Goal: Communication & Community: Answer question/provide support

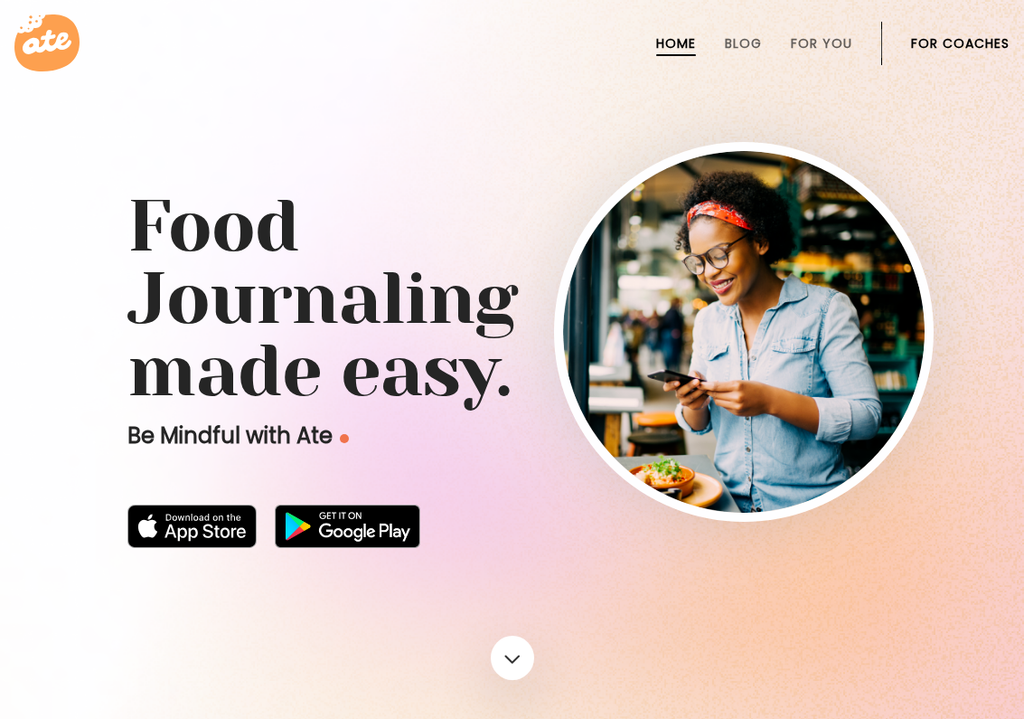
click at [925, 32] on li "For Coaches" at bounding box center [960, 43] width 99 height 43
click at [926, 38] on link "For Coaches" at bounding box center [960, 43] width 99 height 14
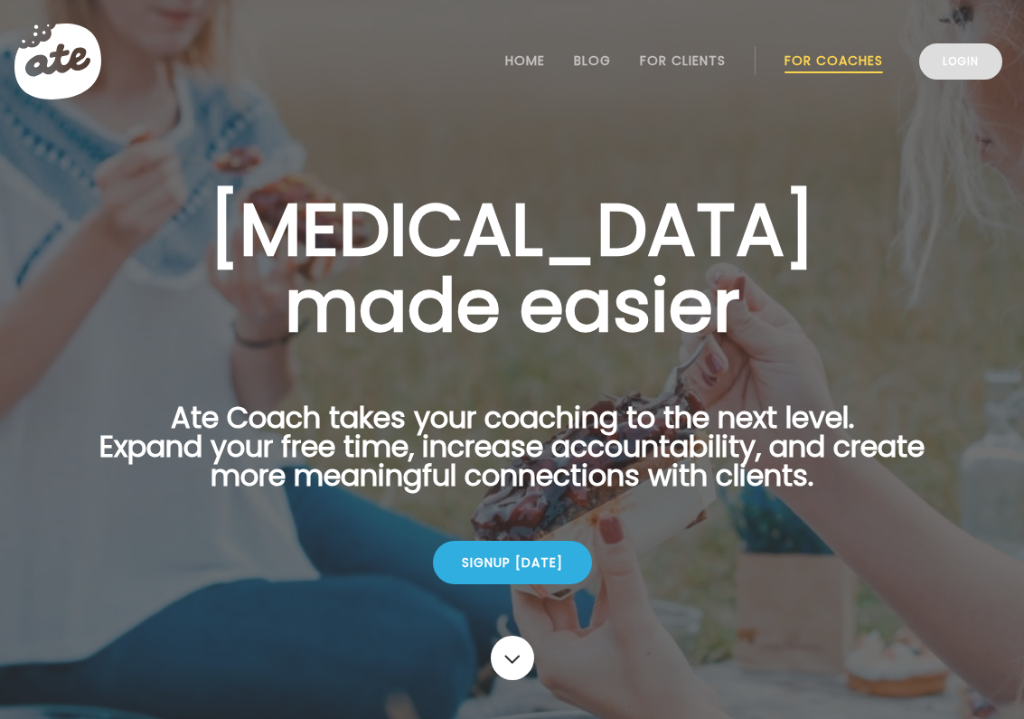
click at [975, 73] on link "Login" at bounding box center [960, 61] width 83 height 36
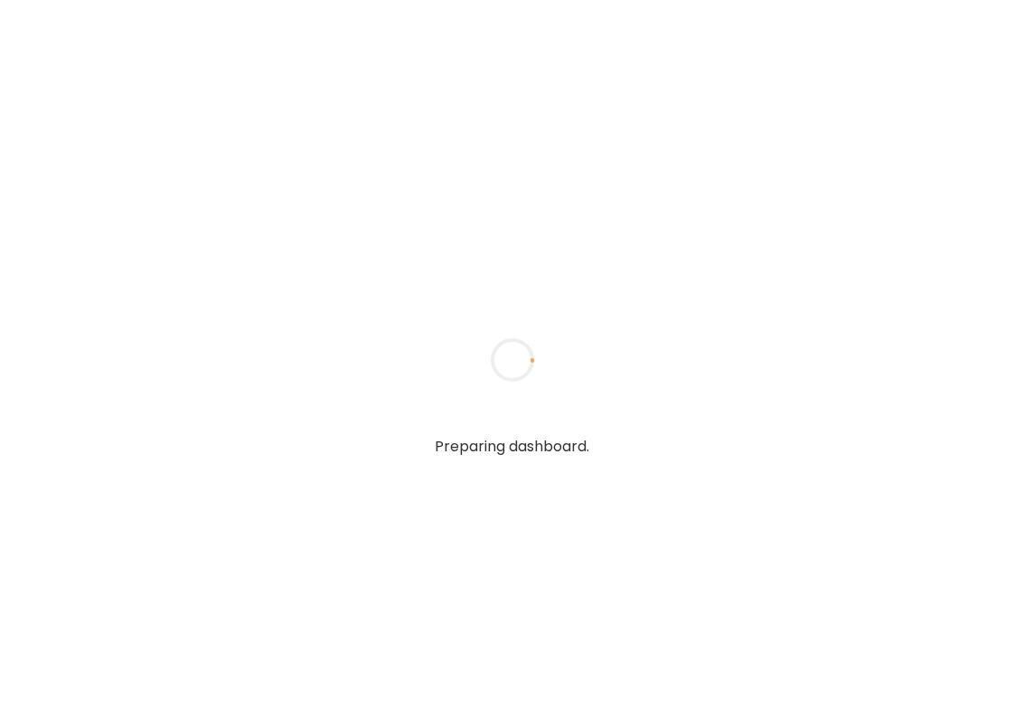
type input "**********"
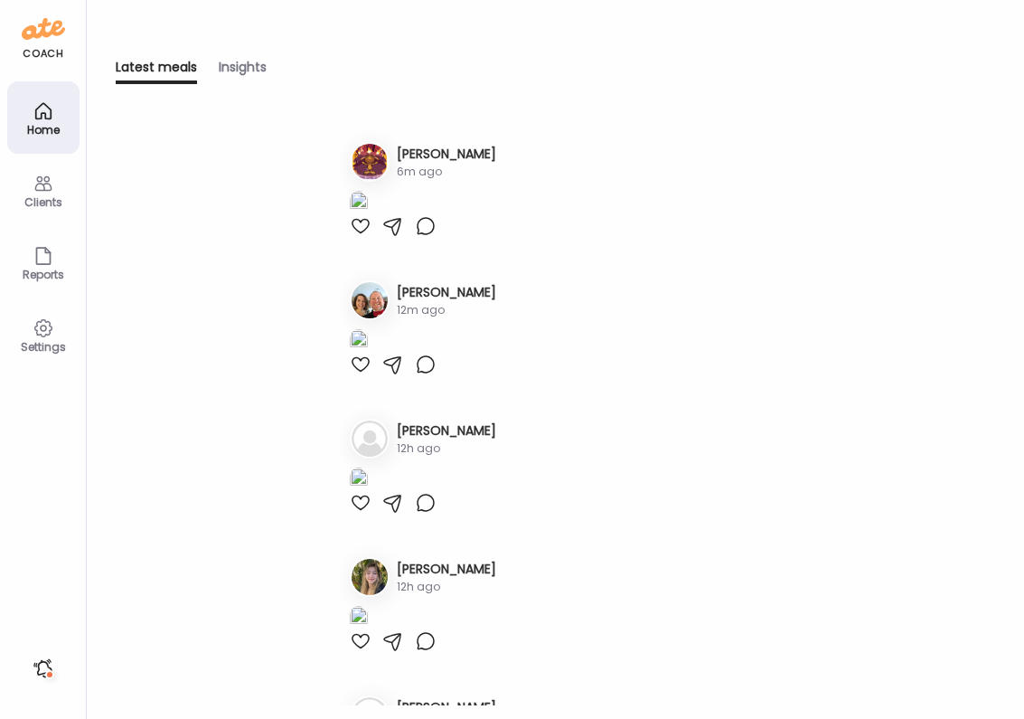
click at [31, 193] on div "Clients" at bounding box center [43, 190] width 72 height 72
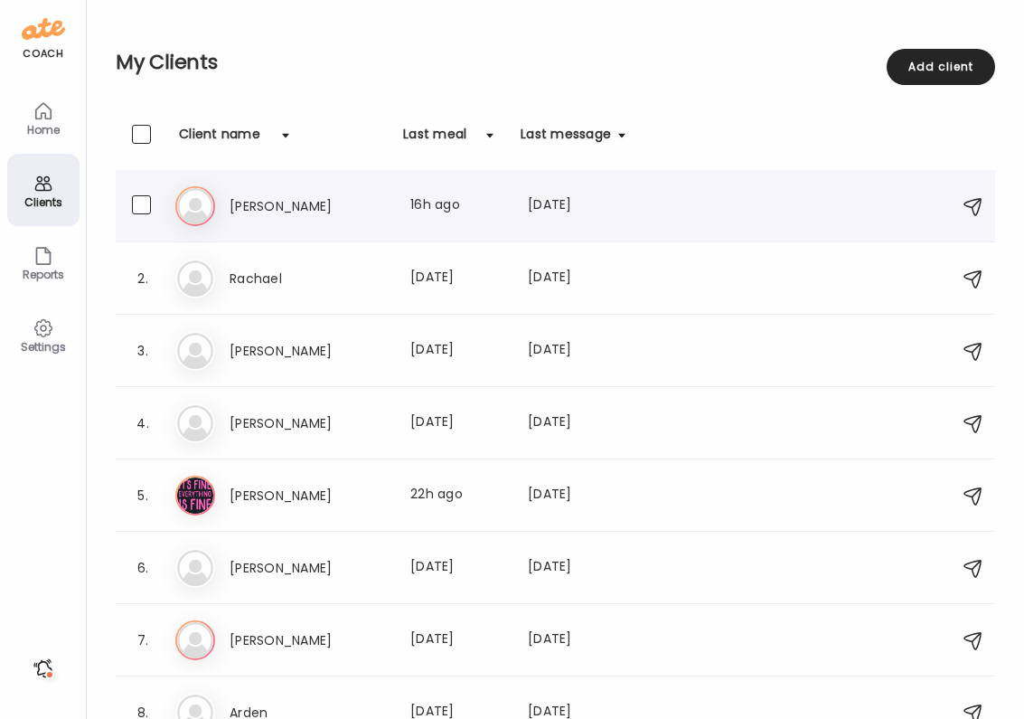
click at [273, 192] on div "Vi [PERSON_NAME] Last meal: 16h ago Last message: [DATE] No actually Just got u…" at bounding box center [558, 206] width 766 height 40
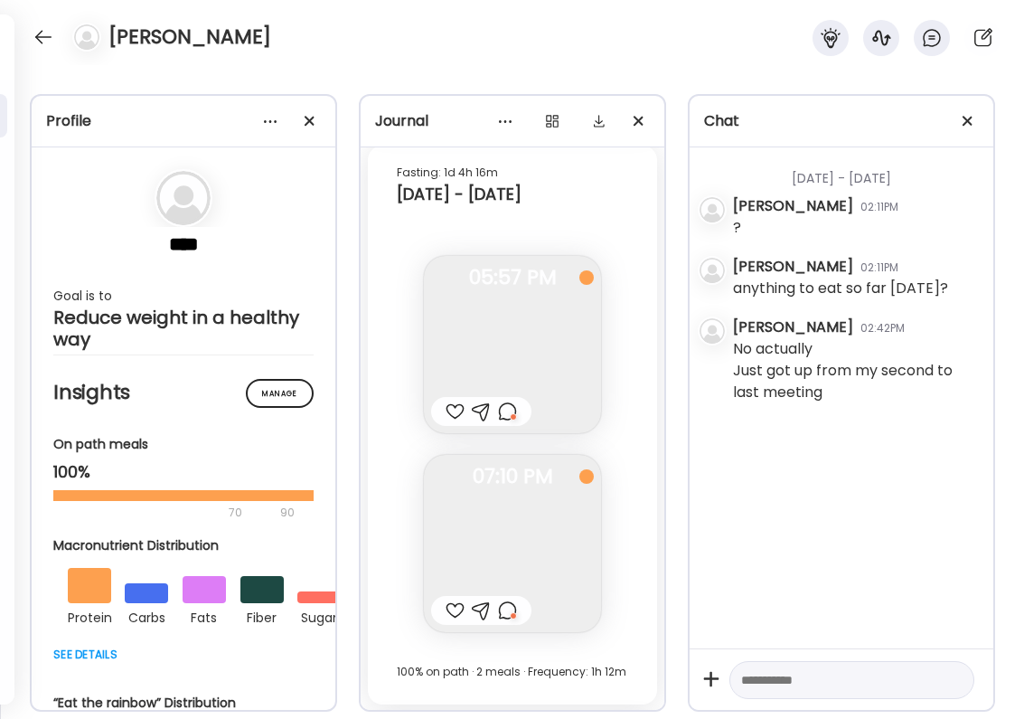
scroll to position [13183, 0]
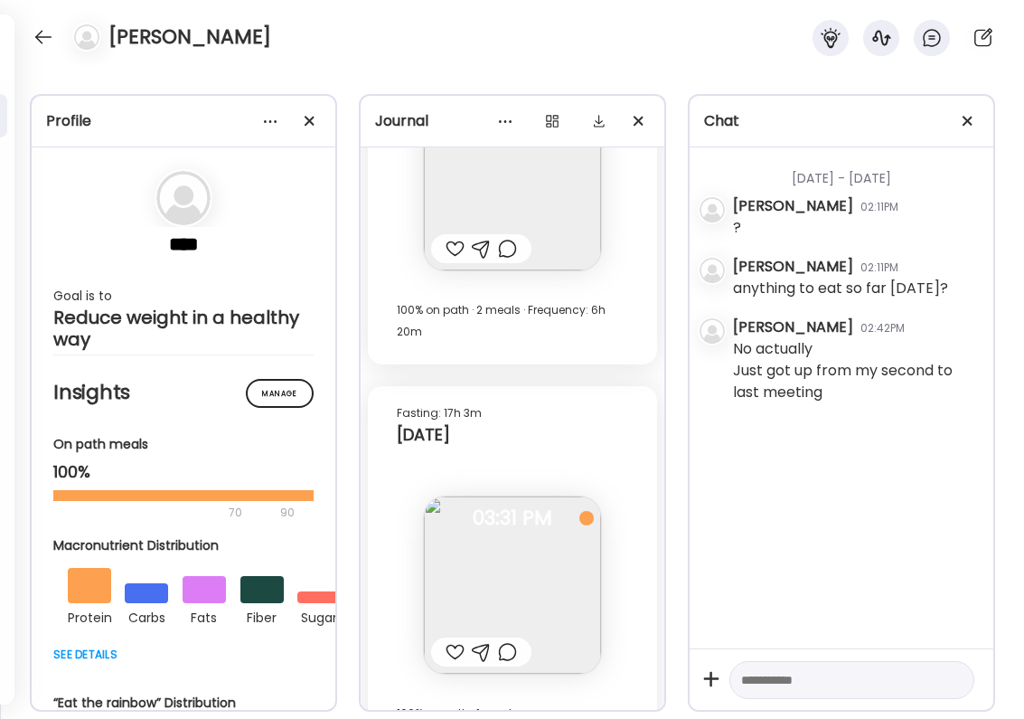
click at [449, 641] on div at bounding box center [455, 652] width 19 height 22
click at [513, 641] on div at bounding box center [507, 652] width 19 height 22
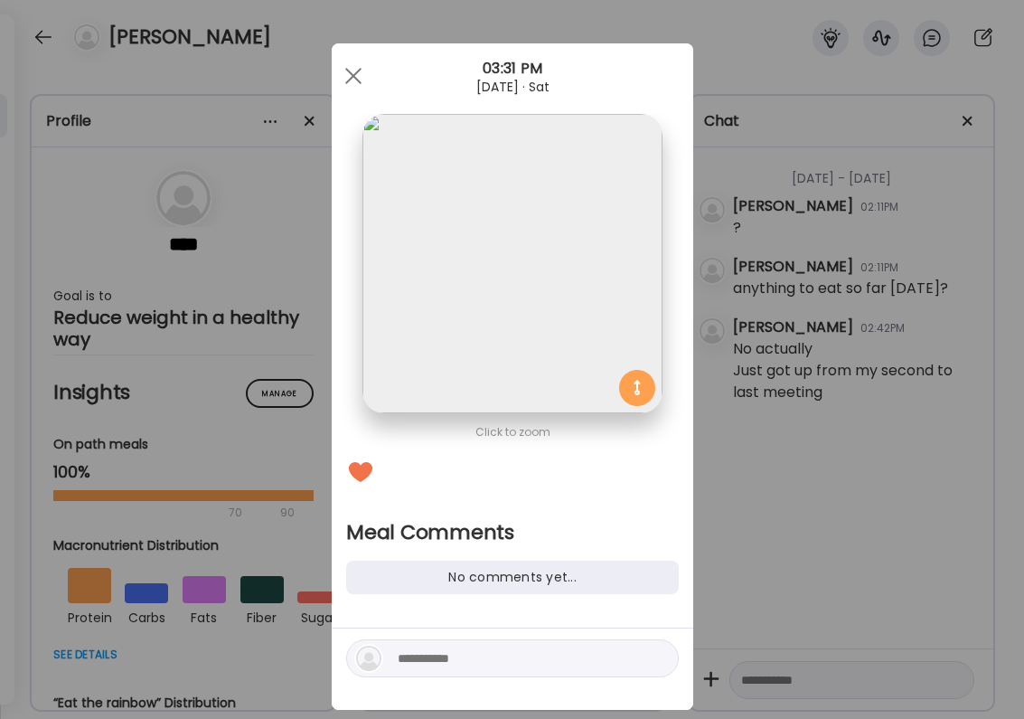
click at [467, 647] on textarea at bounding box center [520, 658] width 244 height 22
type textarea "**********"
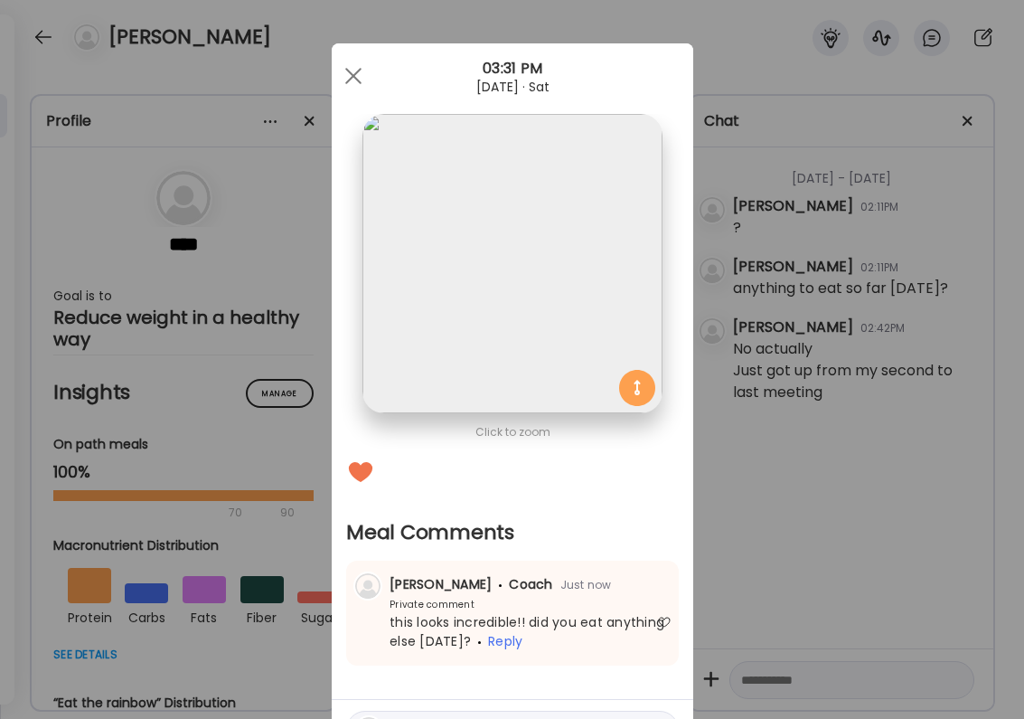
click at [208, 187] on div "Ate Coach Dashboard Wahoo! It’s official Take a moment to set up your Coach Pro…" at bounding box center [512, 359] width 1024 height 719
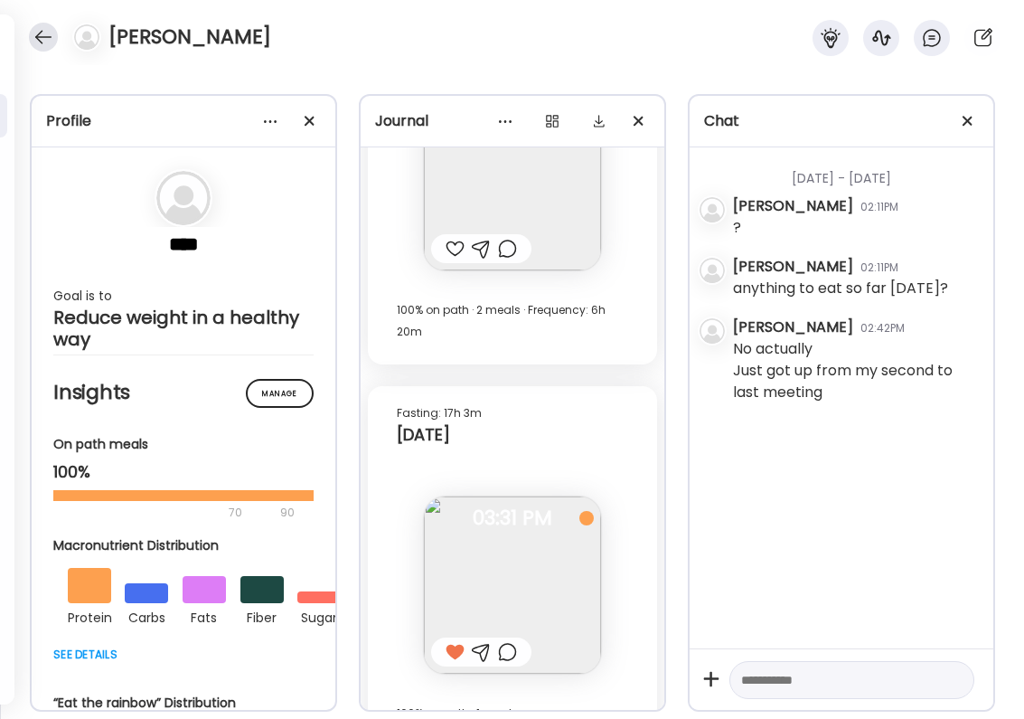
click at [37, 25] on div at bounding box center [43, 37] width 29 height 29
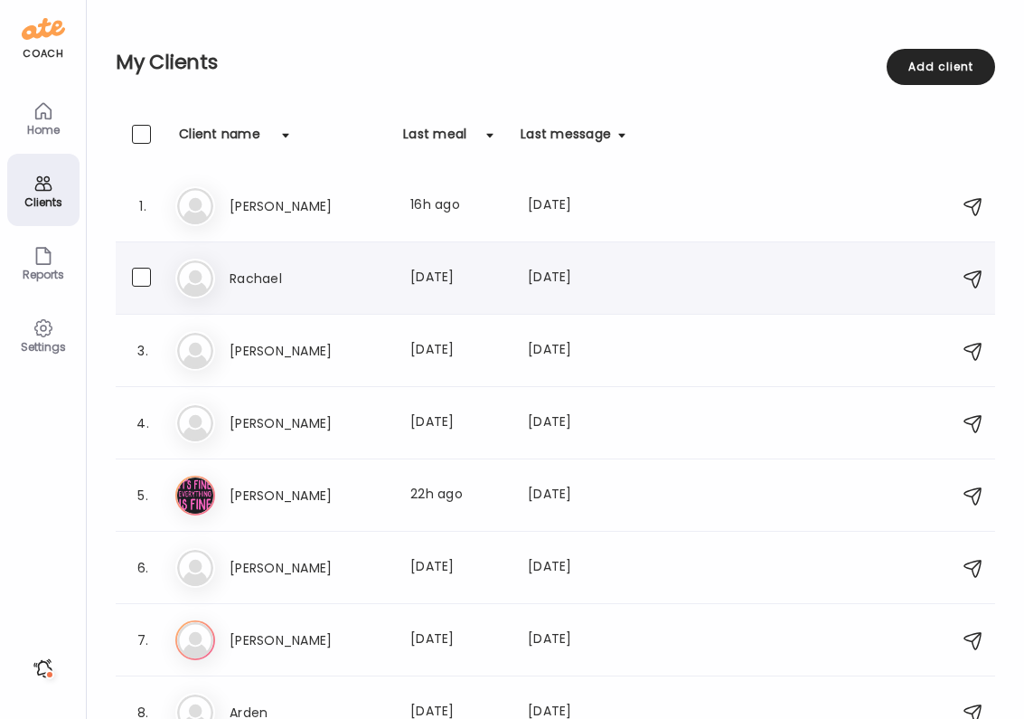
click at [258, 271] on h3 "Rachael" at bounding box center [309, 279] width 159 height 22
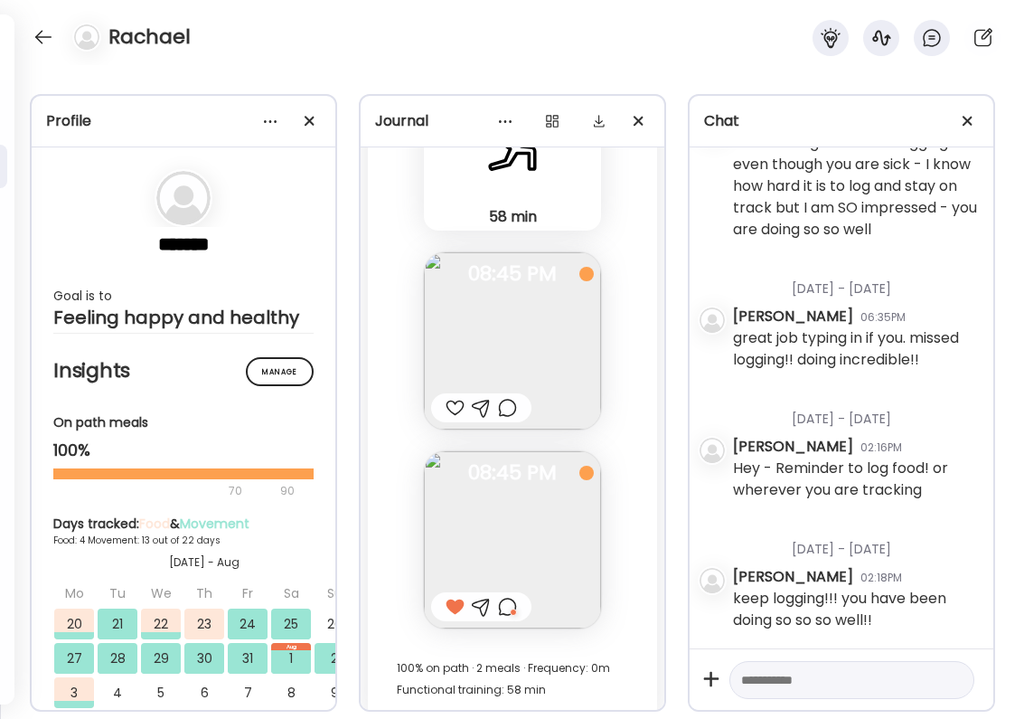
scroll to position [16782, 0]
click at [46, 28] on div at bounding box center [43, 37] width 29 height 29
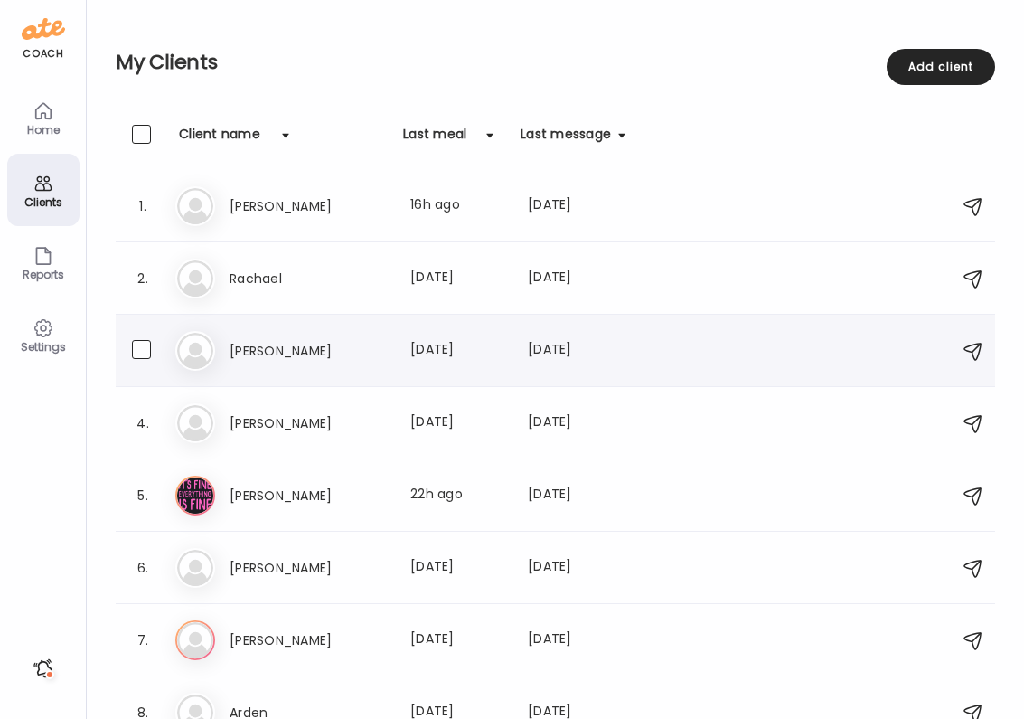
click at [265, 351] on h3 "[PERSON_NAME]" at bounding box center [309, 351] width 159 height 22
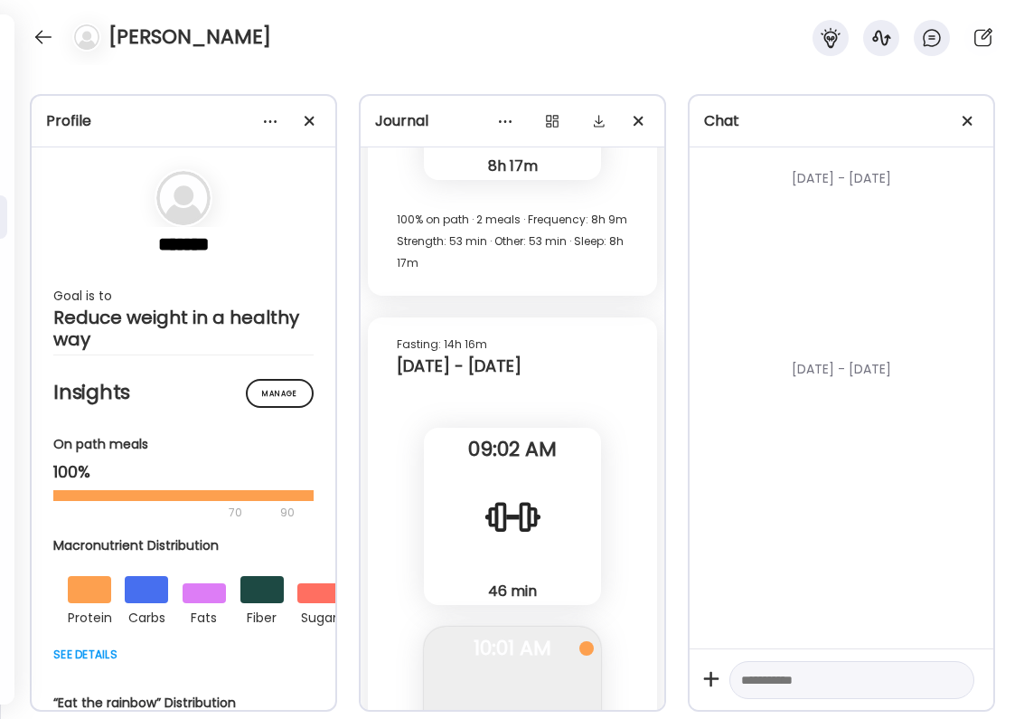
scroll to position [27878, 0]
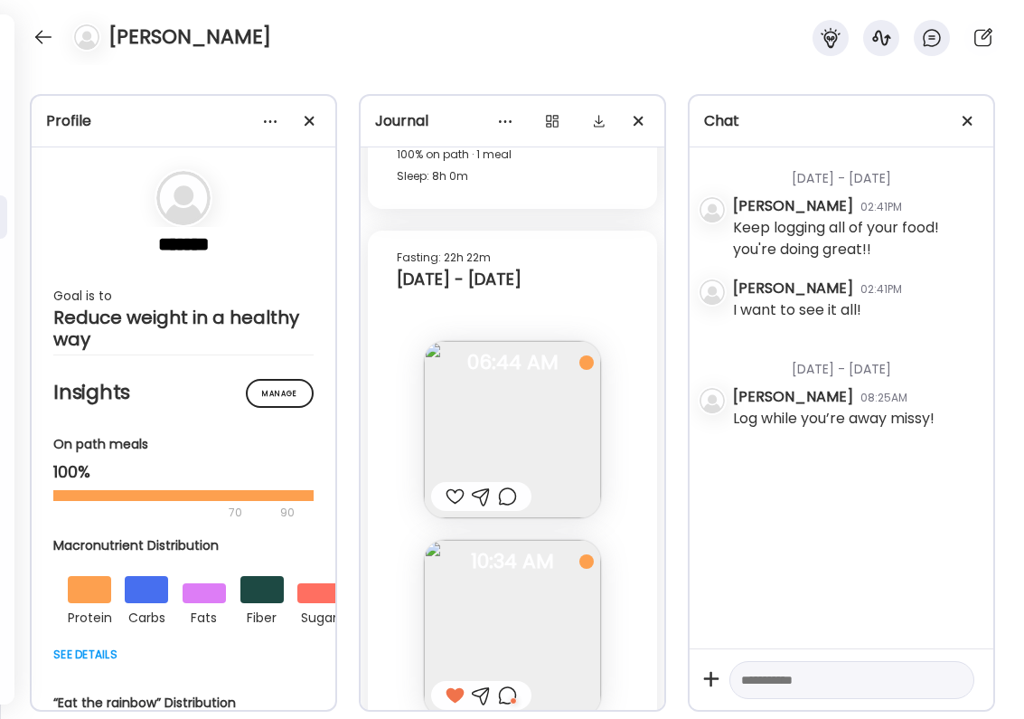
click at [506, 684] on div at bounding box center [507, 695] width 19 height 22
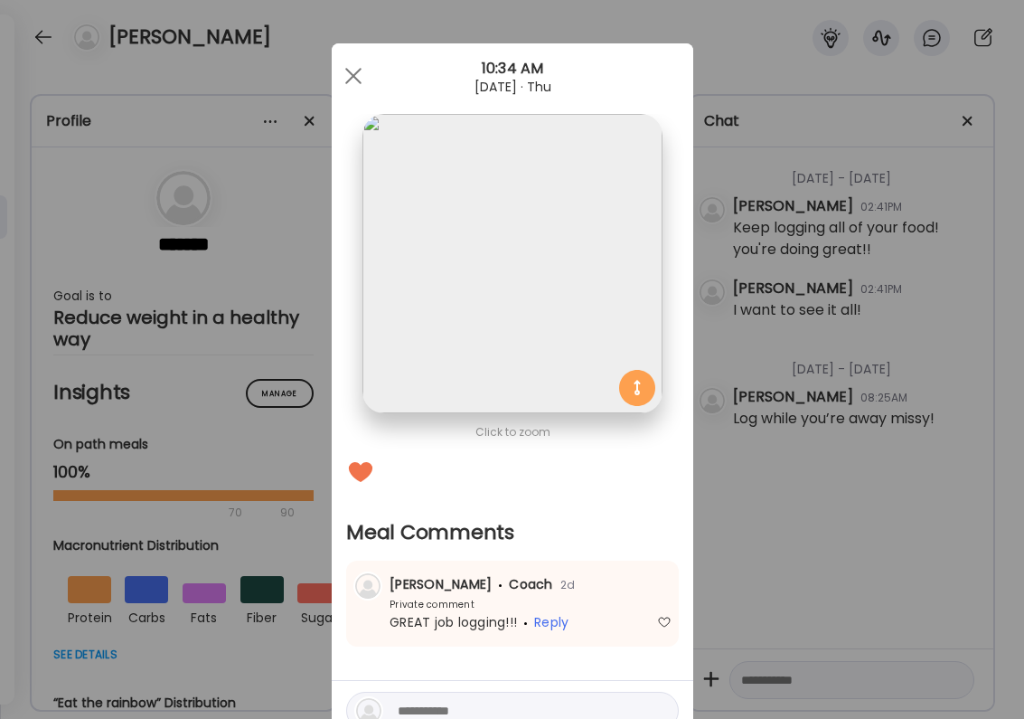
click at [420, 707] on textarea at bounding box center [520, 711] width 244 height 22
type textarea "**********"
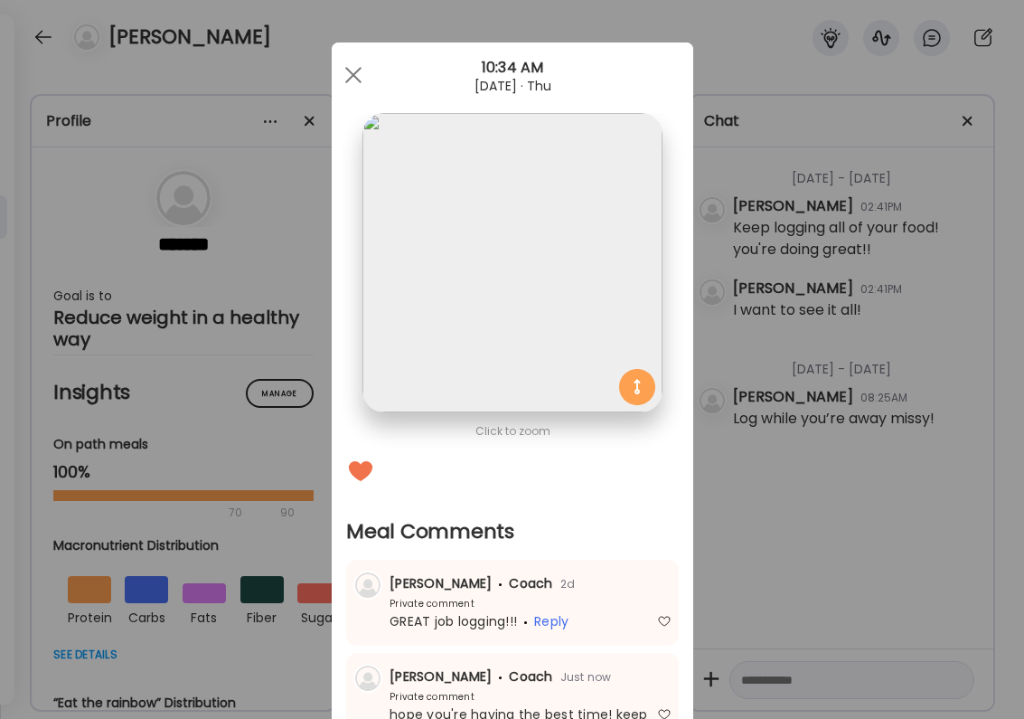
click at [843, 395] on div "Ate Coach Dashboard Wahoo! It’s official Take a moment to set up your Coach Pro…" at bounding box center [512, 359] width 1024 height 719
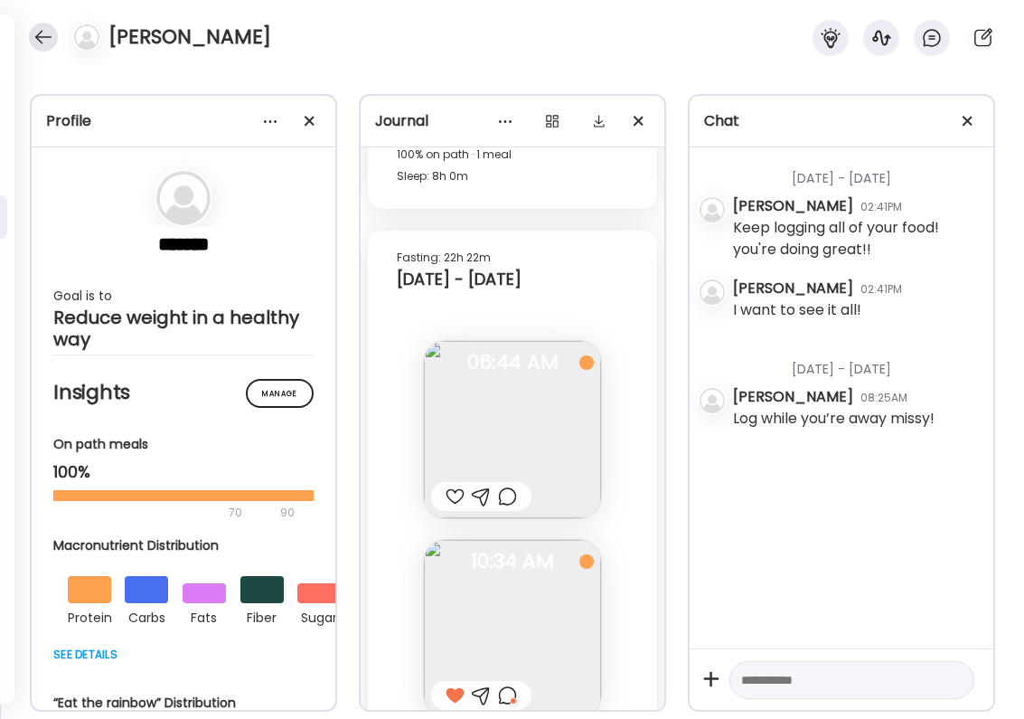
click at [32, 43] on div at bounding box center [43, 37] width 29 height 29
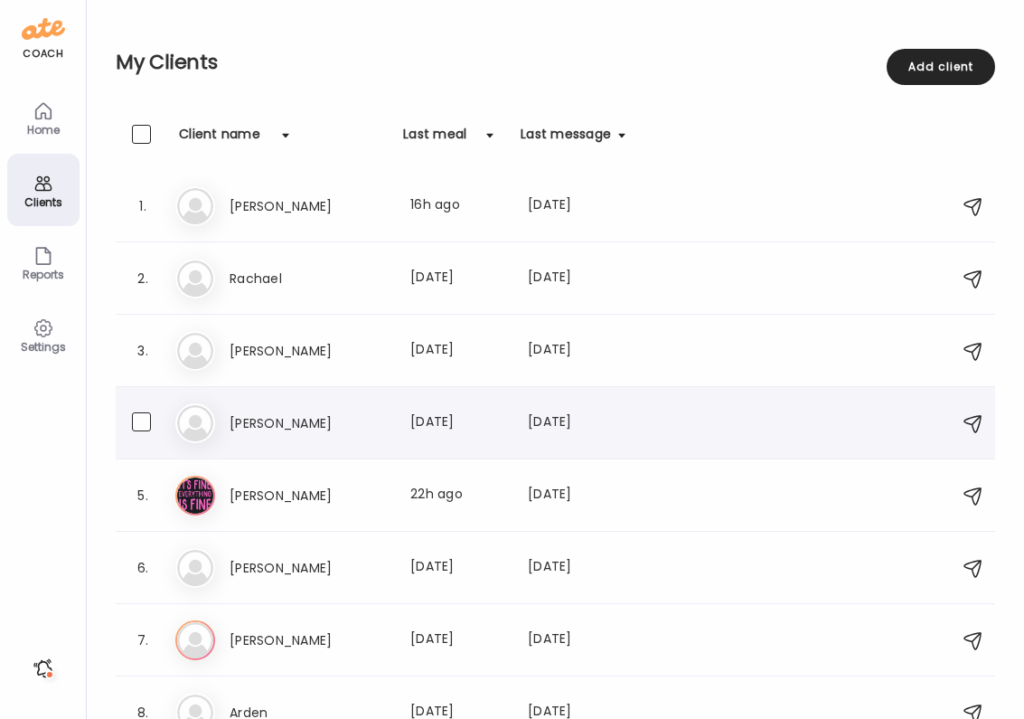
click at [244, 439] on div "[PERSON_NAME] Last meal: [DATE] Last message: [DATE] You: Keep logging! 😊🤌🏻👏🏻" at bounding box center [558, 423] width 766 height 40
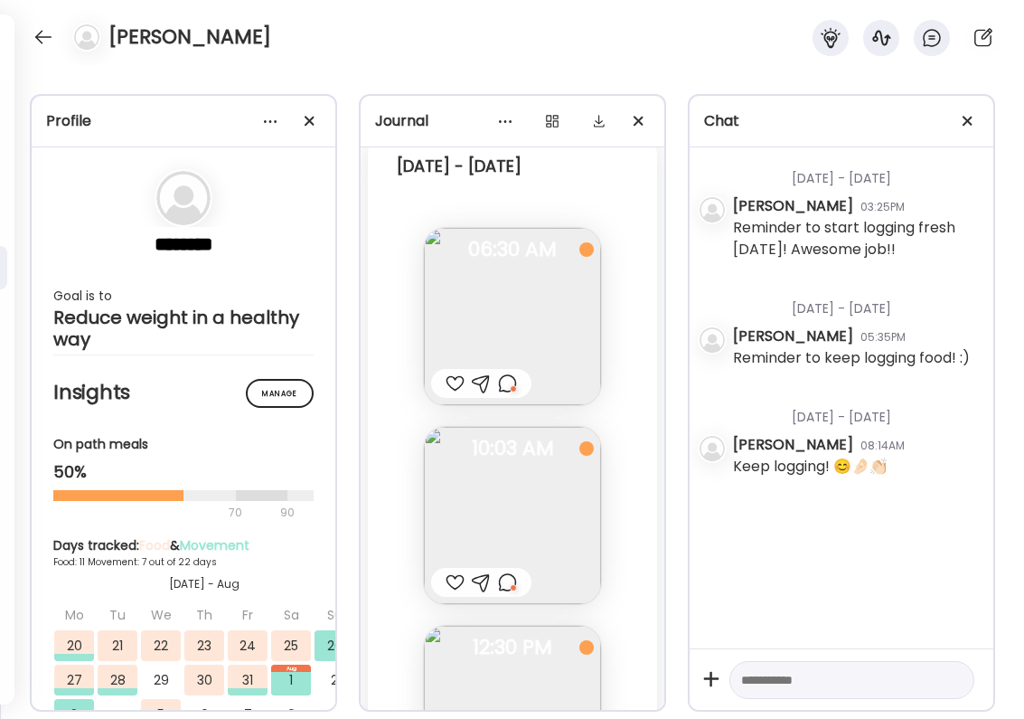
scroll to position [20581, 0]
click at [518, 626] on img at bounding box center [512, 714] width 177 height 177
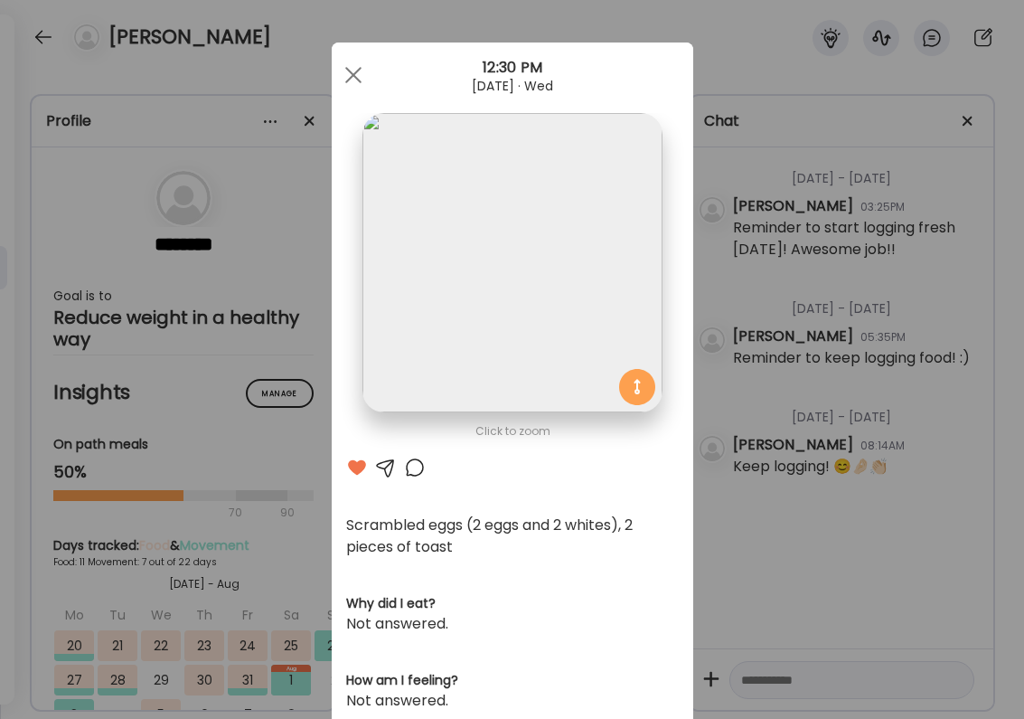
click at [413, 469] on div at bounding box center [415, 467] width 22 height 22
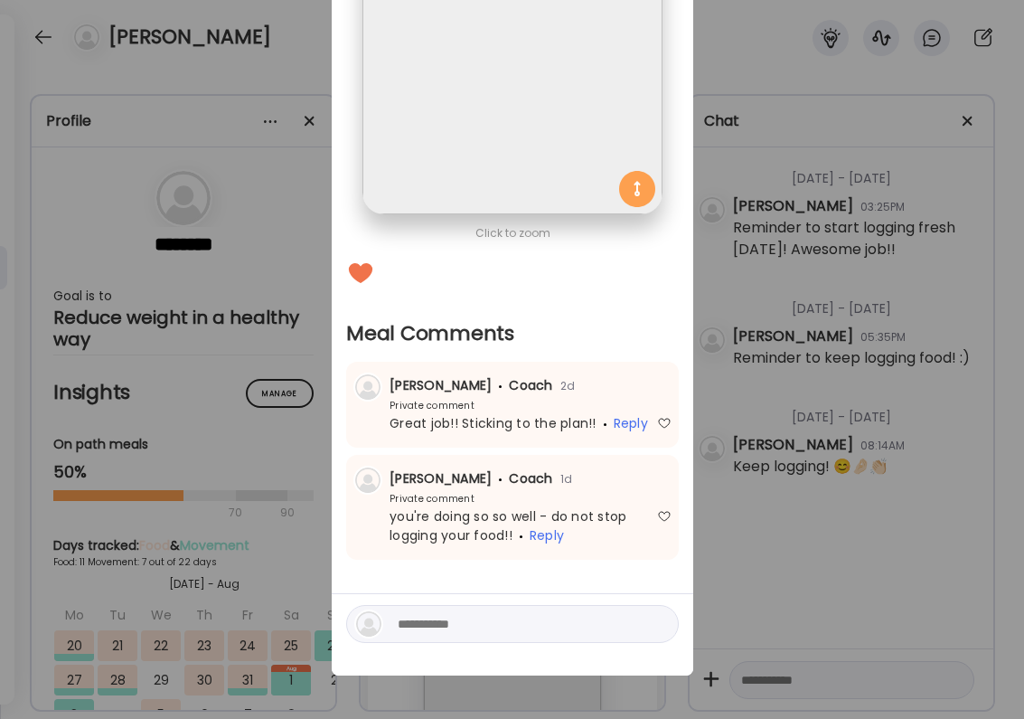
scroll to position [199, 0]
click at [423, 621] on textarea at bounding box center [520, 624] width 244 height 22
type textarea "**********"
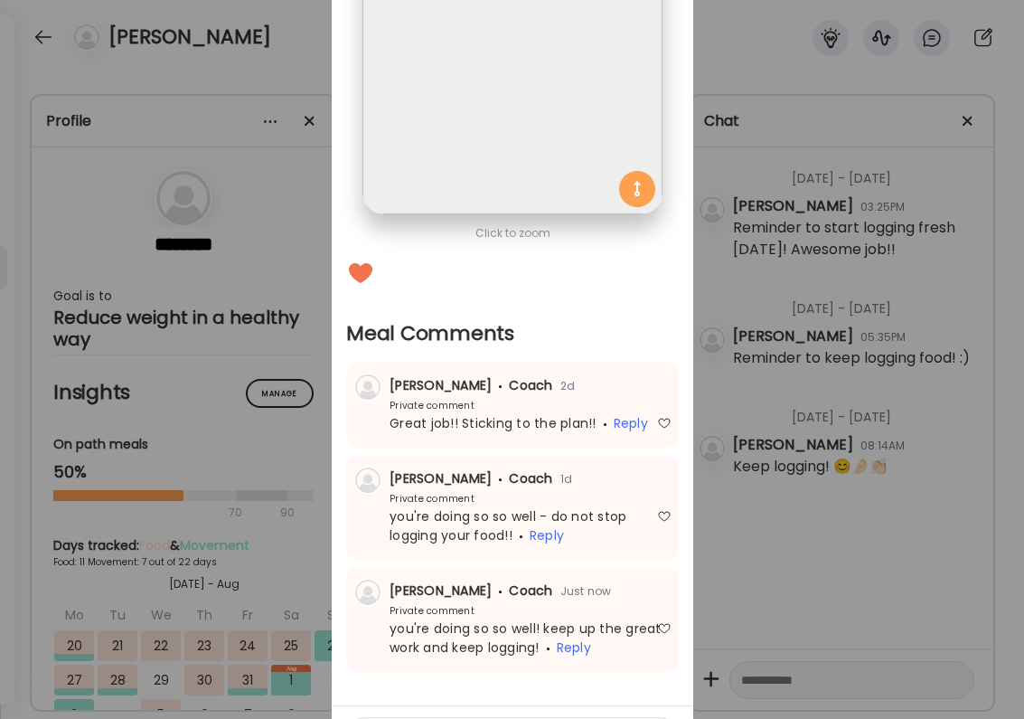
click at [765, 408] on div "Ate Coach Dashboard Wahoo! It’s official Take a moment to set up your Coach Pro…" at bounding box center [512, 359] width 1024 height 719
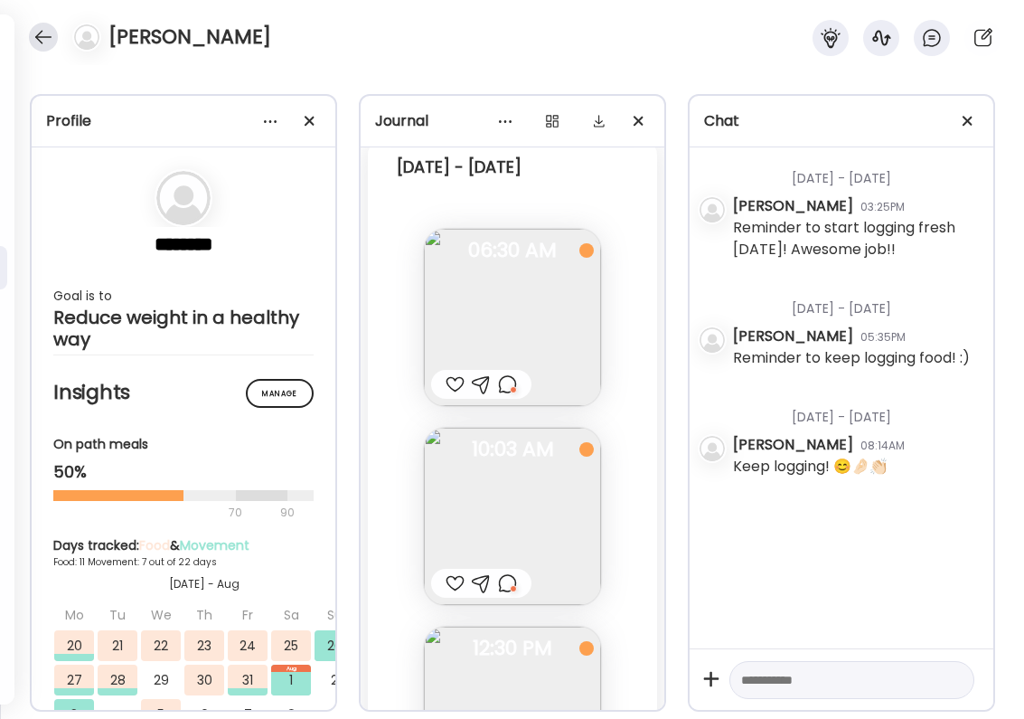
click at [46, 28] on div at bounding box center [43, 37] width 29 height 29
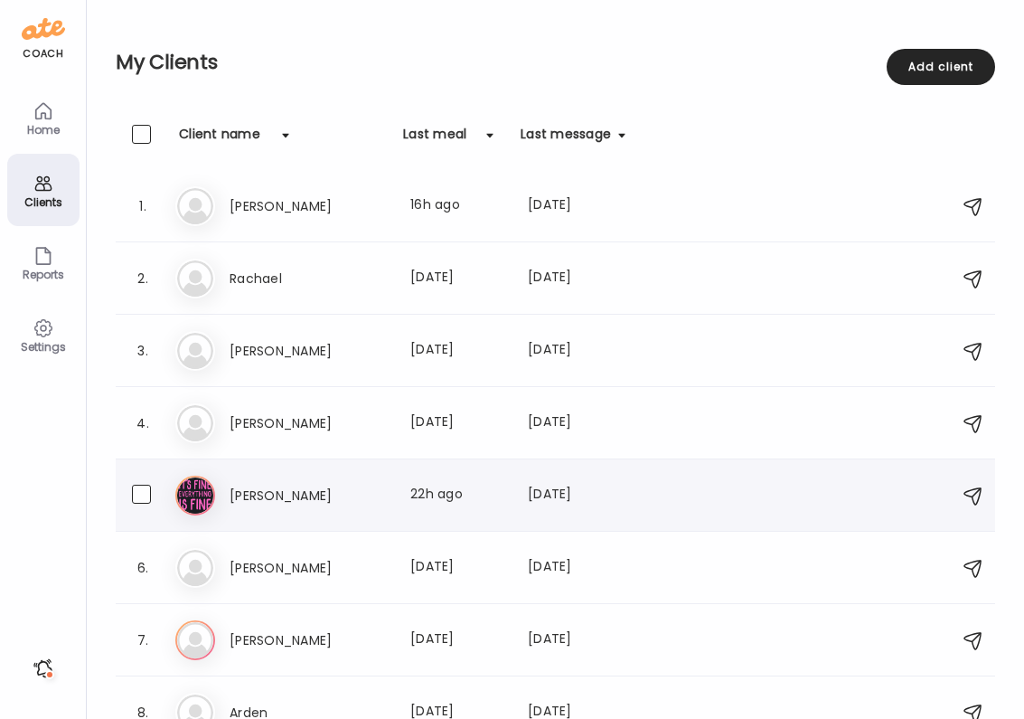
click at [278, 489] on h3 "[PERSON_NAME]" at bounding box center [309, 495] width 159 height 22
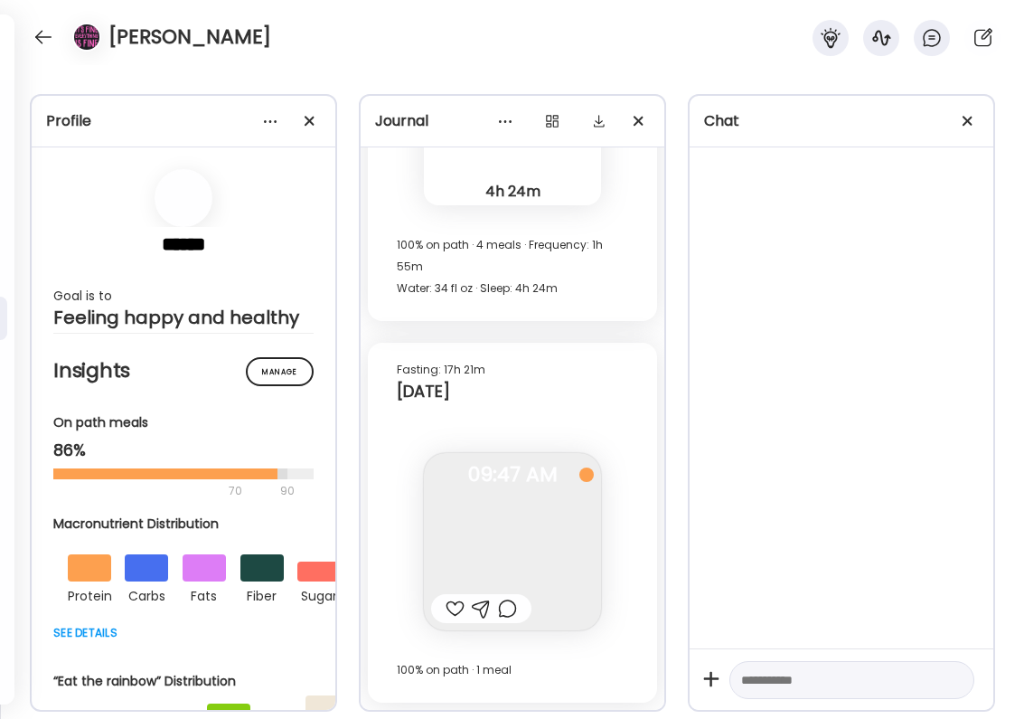
scroll to position [5641, 0]
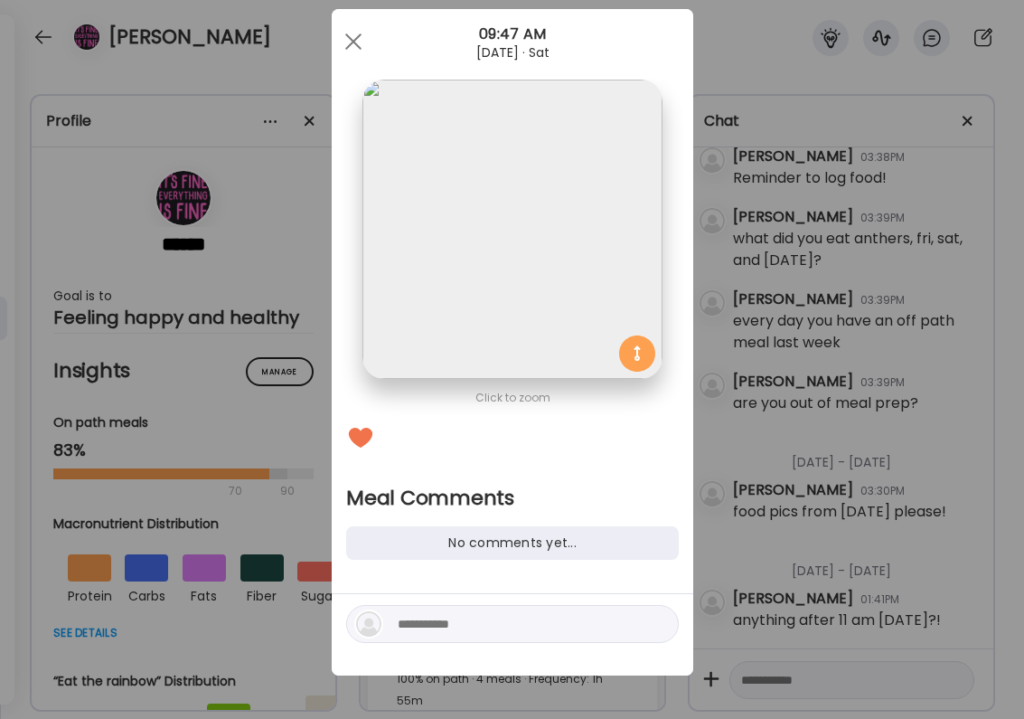
scroll to position [34, 0]
click at [477, 635] on div at bounding box center [512, 624] width 333 height 38
click at [477, 621] on textarea at bounding box center [520, 624] width 244 height 22
type textarea "**********"
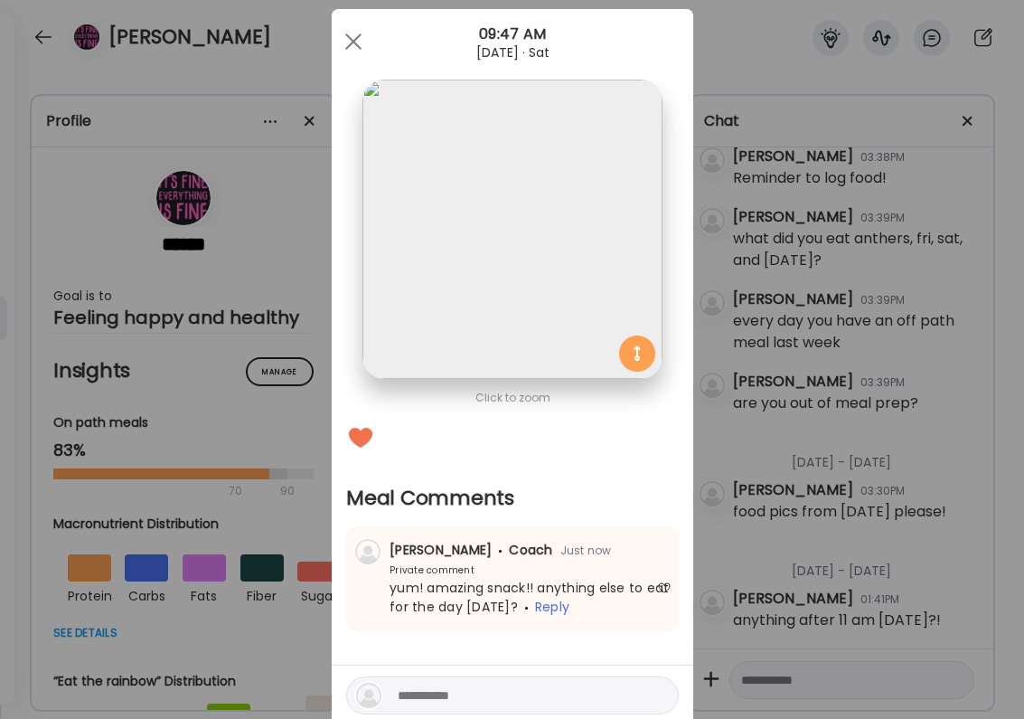
click at [783, 395] on div "Ate Coach Dashboard Wahoo! It’s official Take a moment to set up your Coach Pro…" at bounding box center [512, 359] width 1024 height 719
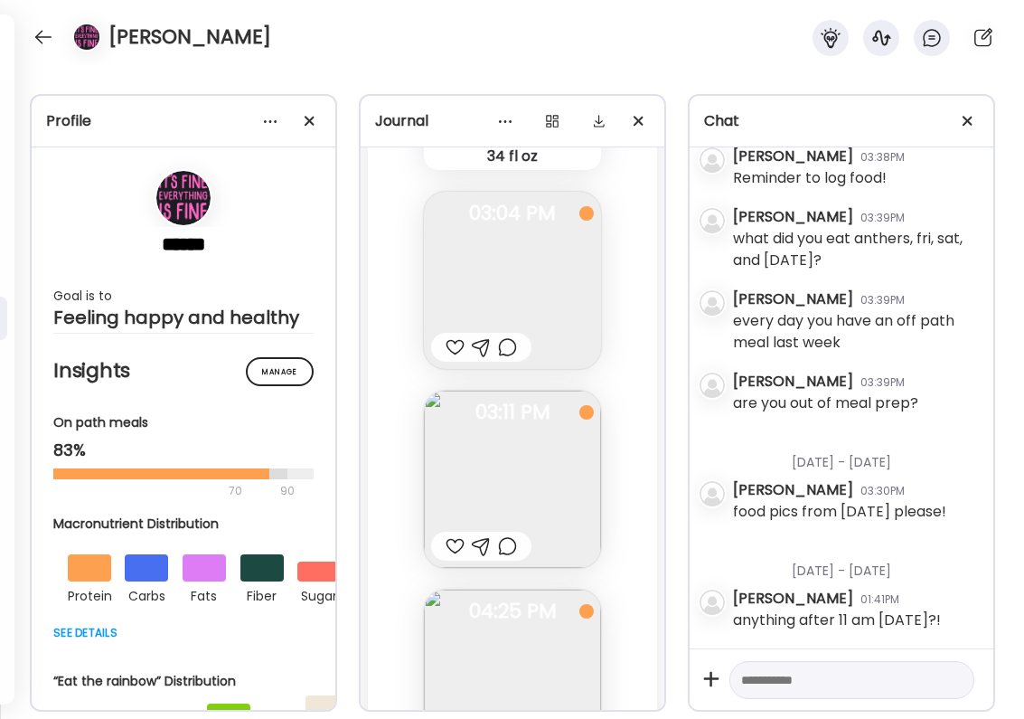
scroll to position [41668, 0]
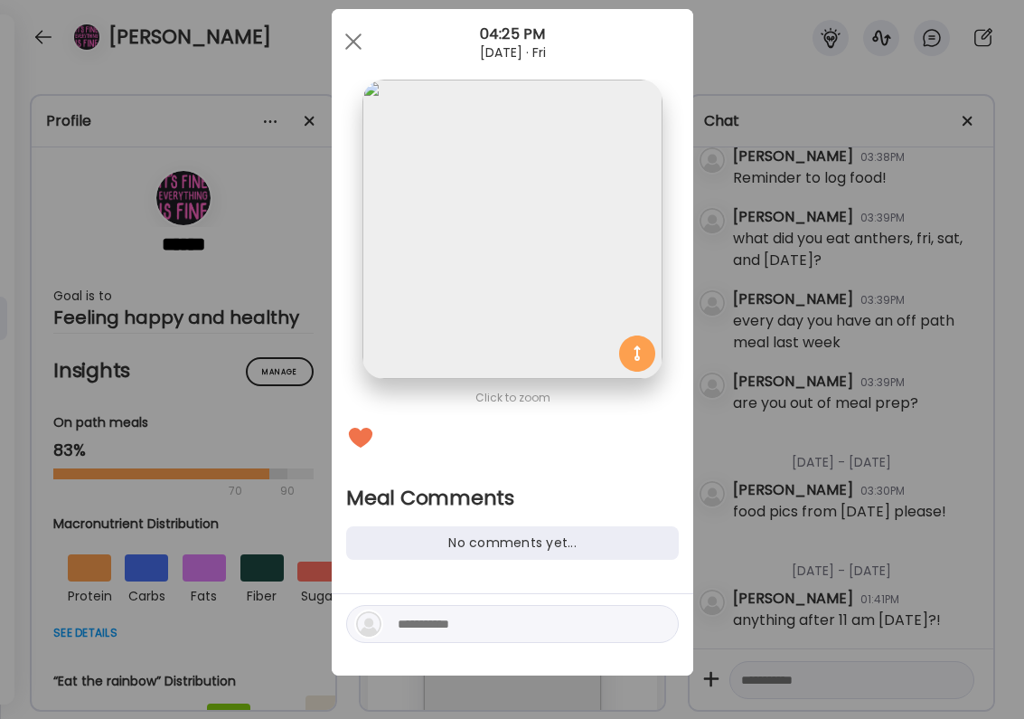
click at [448, 615] on textarea at bounding box center [520, 624] width 244 height 22
type textarea "**********"
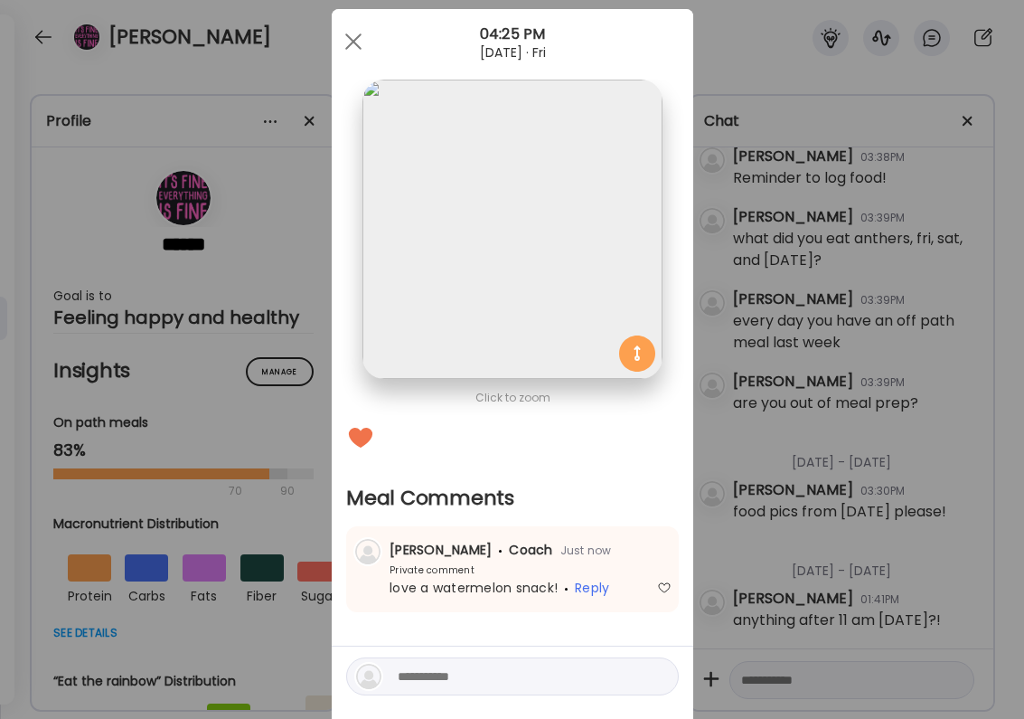
click at [803, 477] on div "Ate Coach Dashboard Wahoo! It’s official Take a moment to set up your Coach Pro…" at bounding box center [512, 359] width 1024 height 719
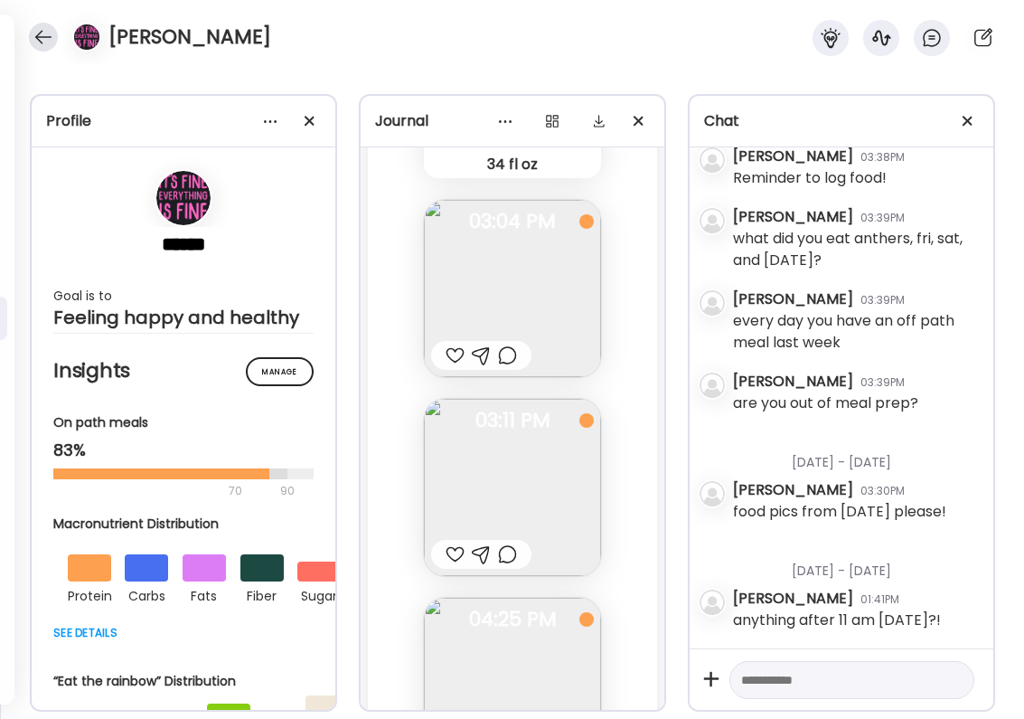
click at [33, 32] on div at bounding box center [43, 37] width 29 height 29
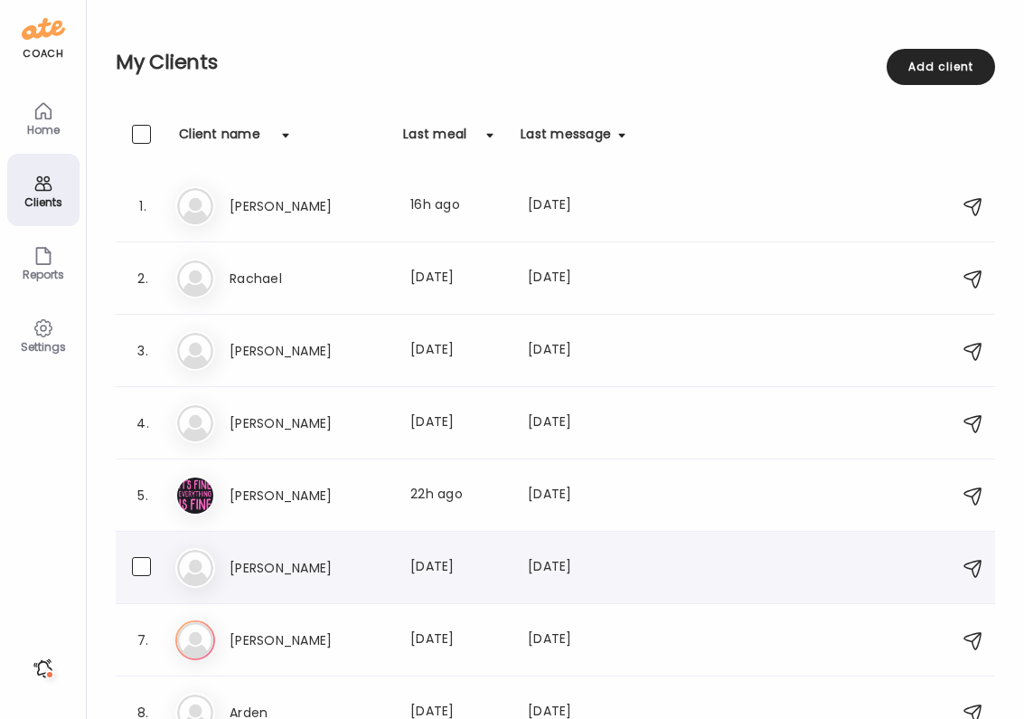
click at [268, 578] on div "[PERSON_NAME] Last meal: [DATE] Last message: [DATE] You: keep logging - you ha…" at bounding box center [558, 568] width 766 height 40
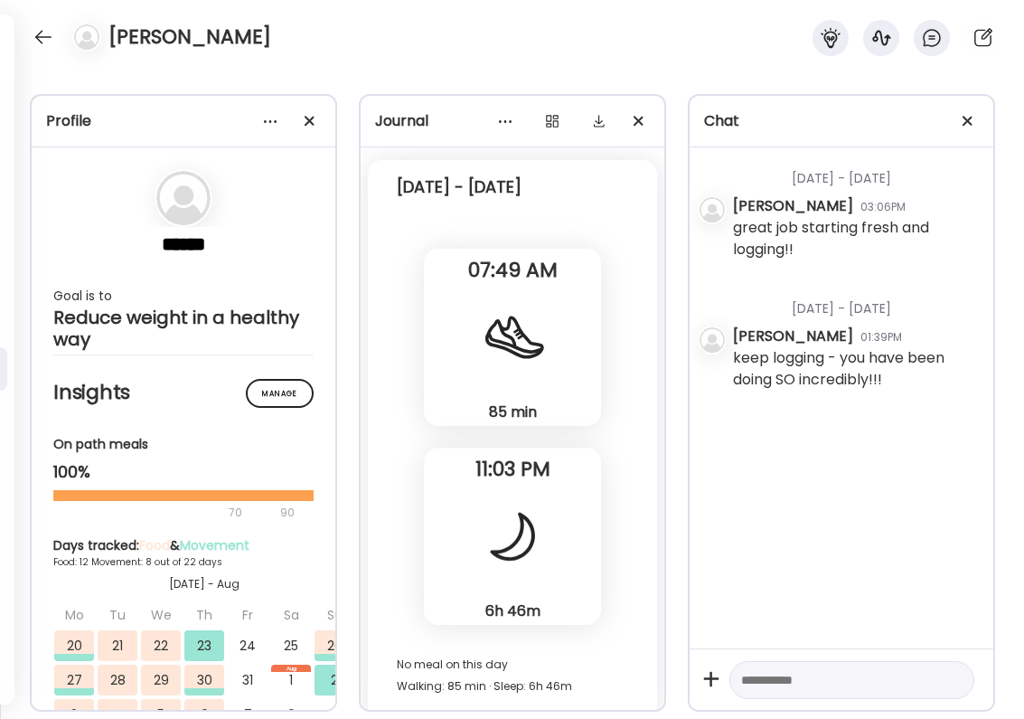
scroll to position [22009, 0]
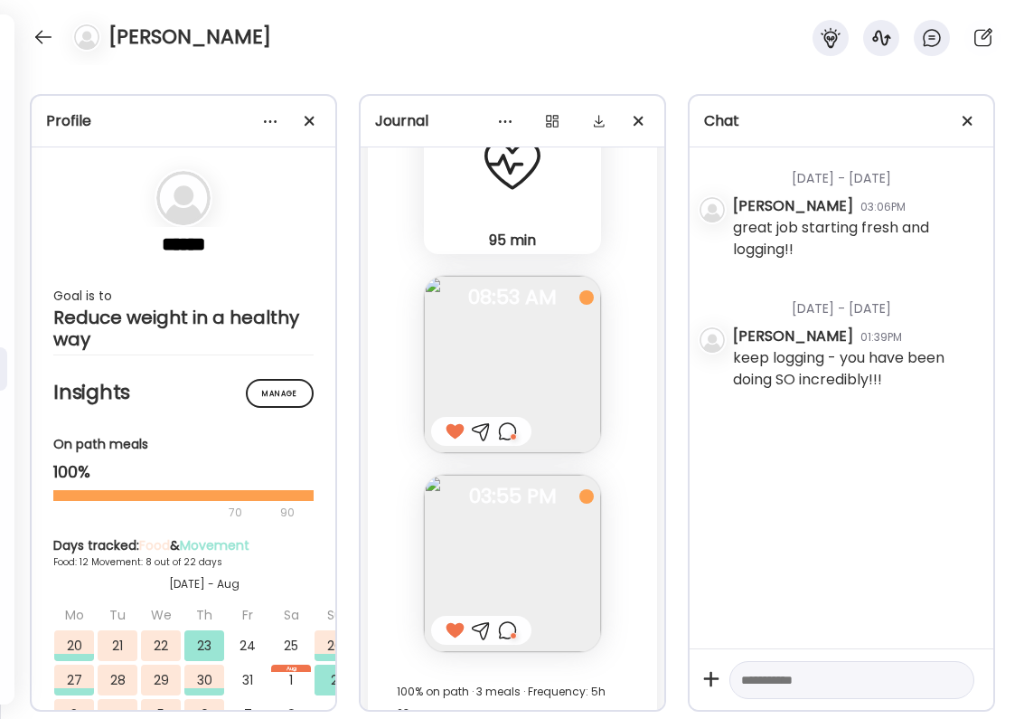
click at [451, 619] on div at bounding box center [455, 630] width 19 height 22
click at [450, 619] on div at bounding box center [455, 630] width 19 height 22
click at [453, 619] on div at bounding box center [455, 630] width 19 height 22
click at [38, 45] on div at bounding box center [43, 37] width 29 height 29
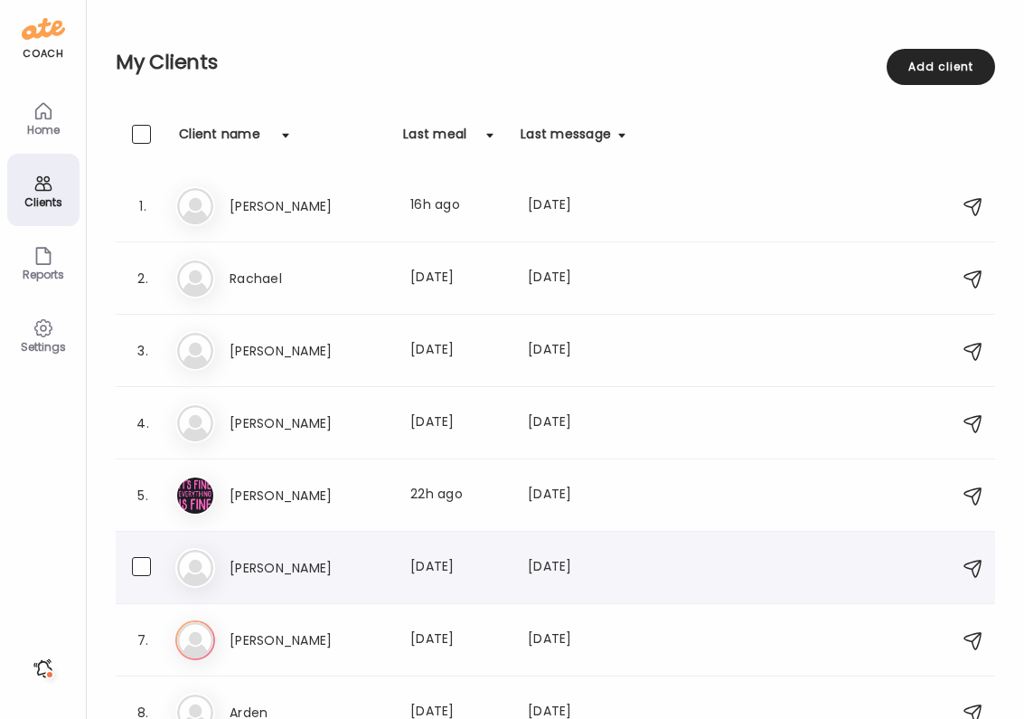
scroll to position [107, 0]
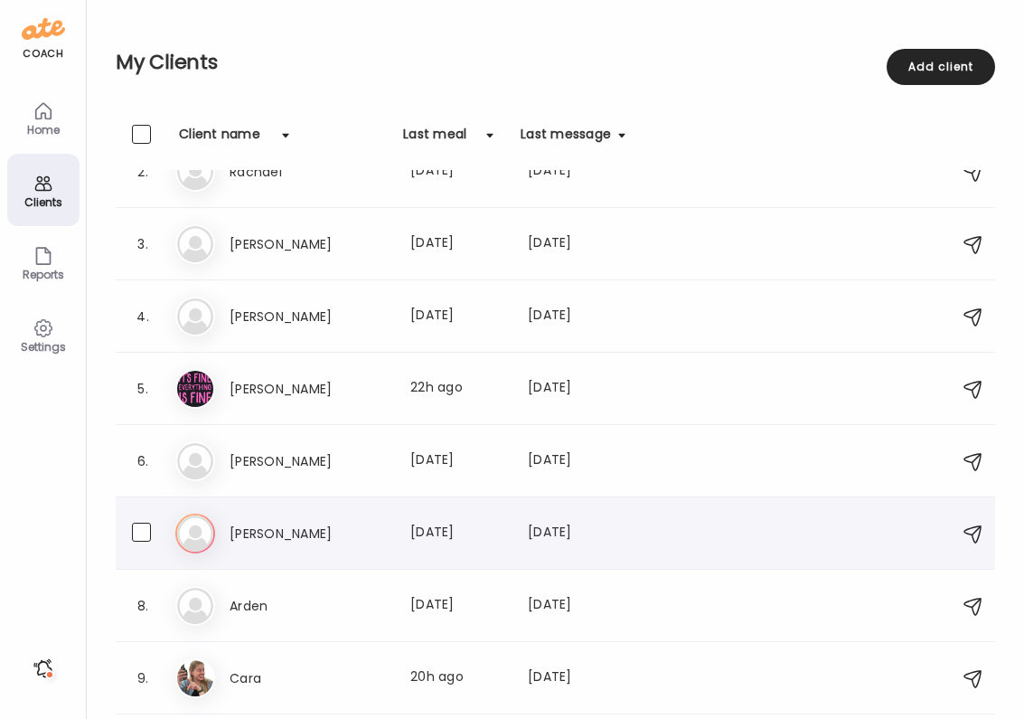
click at [325, 526] on h3 "[PERSON_NAME]" at bounding box center [309, 533] width 159 height 22
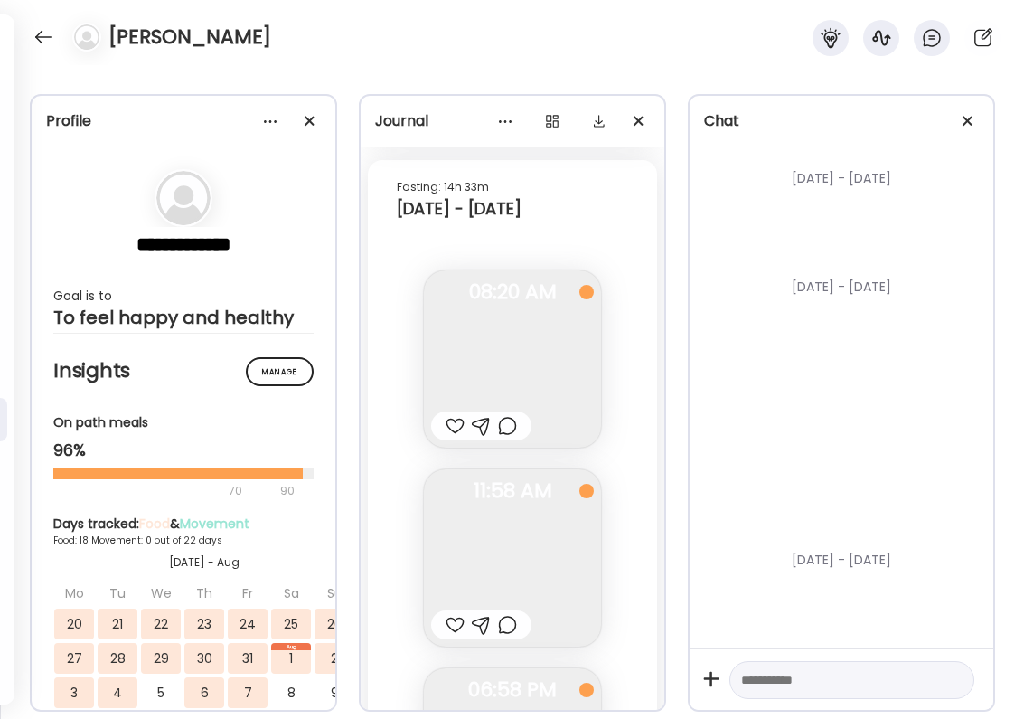
scroll to position [22085, 0]
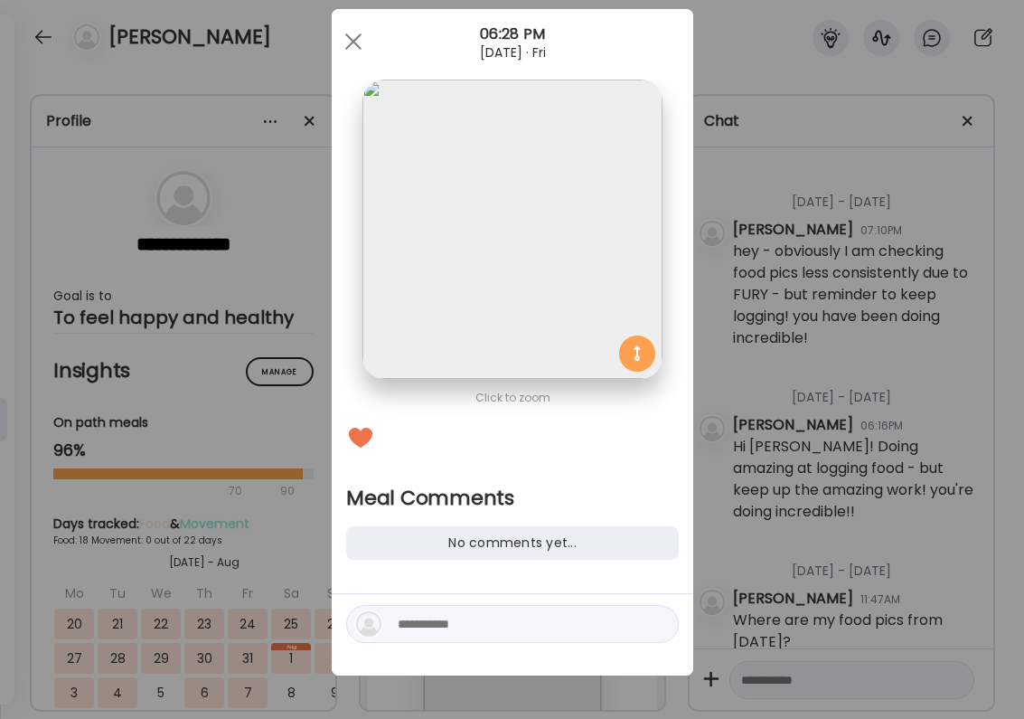
click at [490, 631] on textarea at bounding box center [520, 624] width 244 height 22
type textarea "**********"
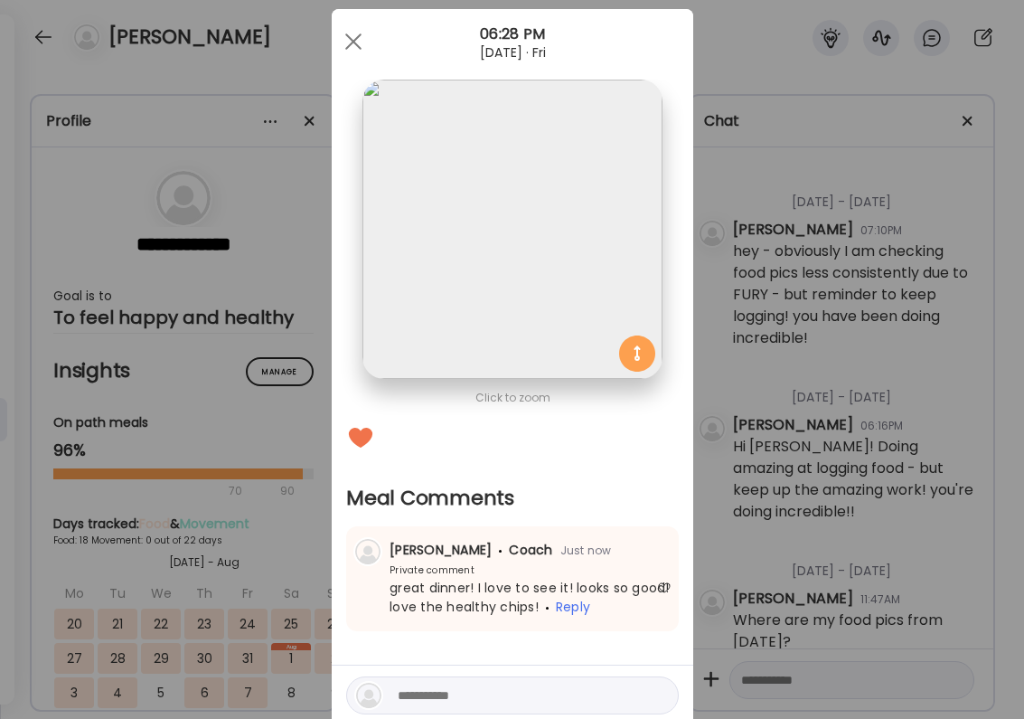
click at [123, 147] on div "Ate Coach Dashboard Wahoo! It’s official Take a moment to set up your Coach Pro…" at bounding box center [512, 359] width 1024 height 719
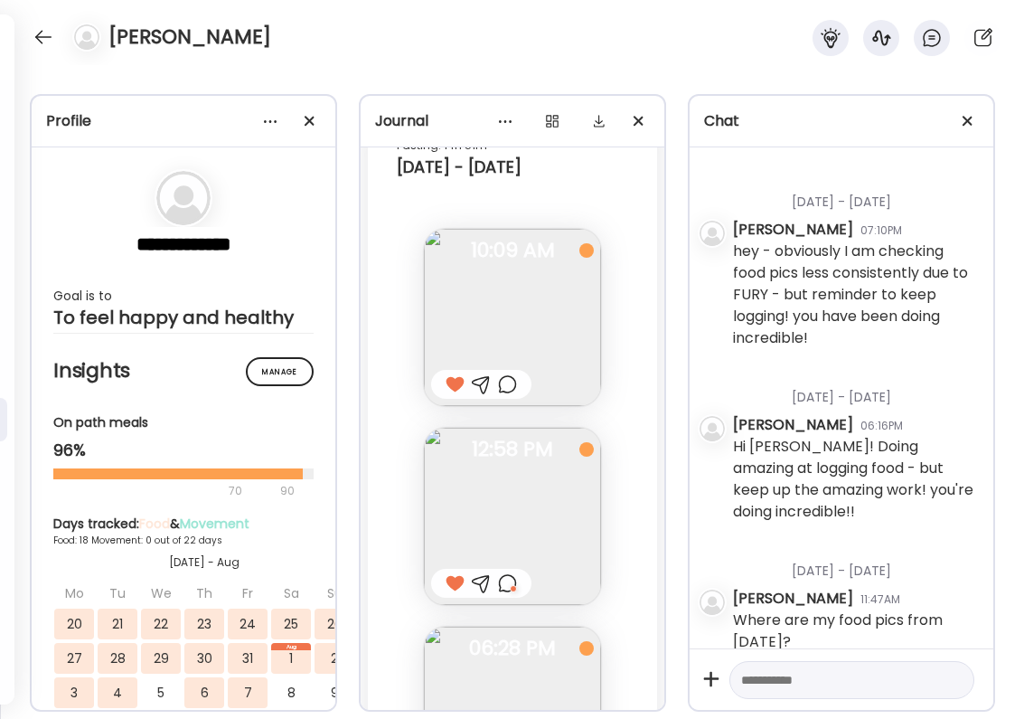
drag, startPoint x: 123, startPoint y: 147, endPoint x: 83, endPoint y: 108, distance: 56.2
click at [117, 143] on div "**********" at bounding box center [183, 402] width 307 height 617
click at [51, 53] on div "[PERSON_NAME]" at bounding box center [512, 32] width 1024 height 65
click at [44, 42] on div at bounding box center [43, 37] width 29 height 29
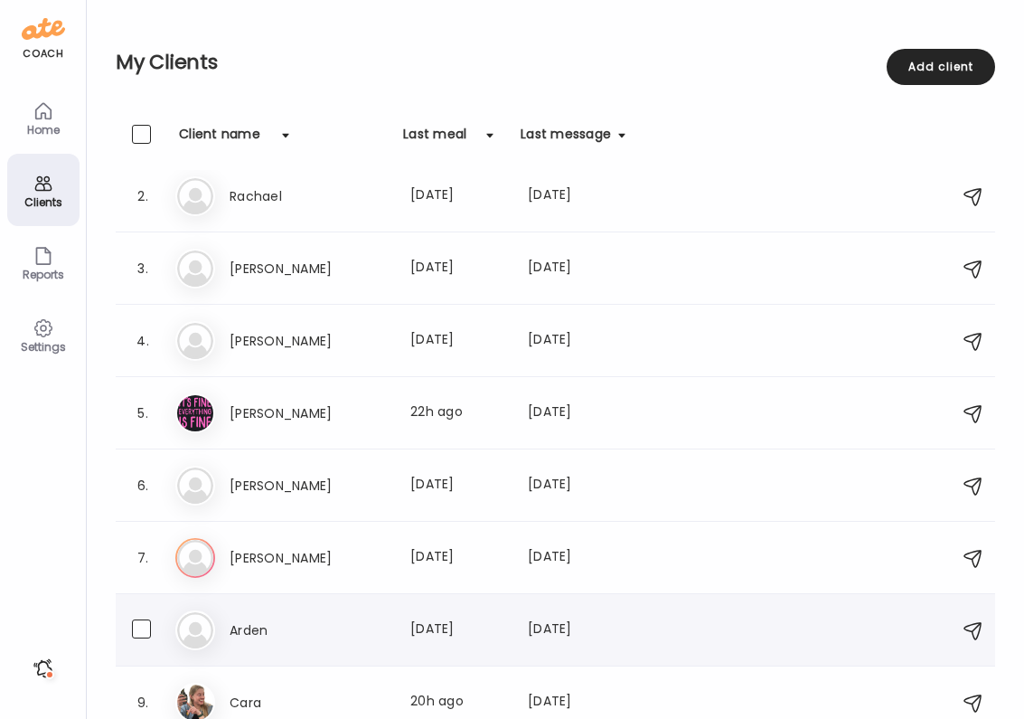
scroll to position [85, 0]
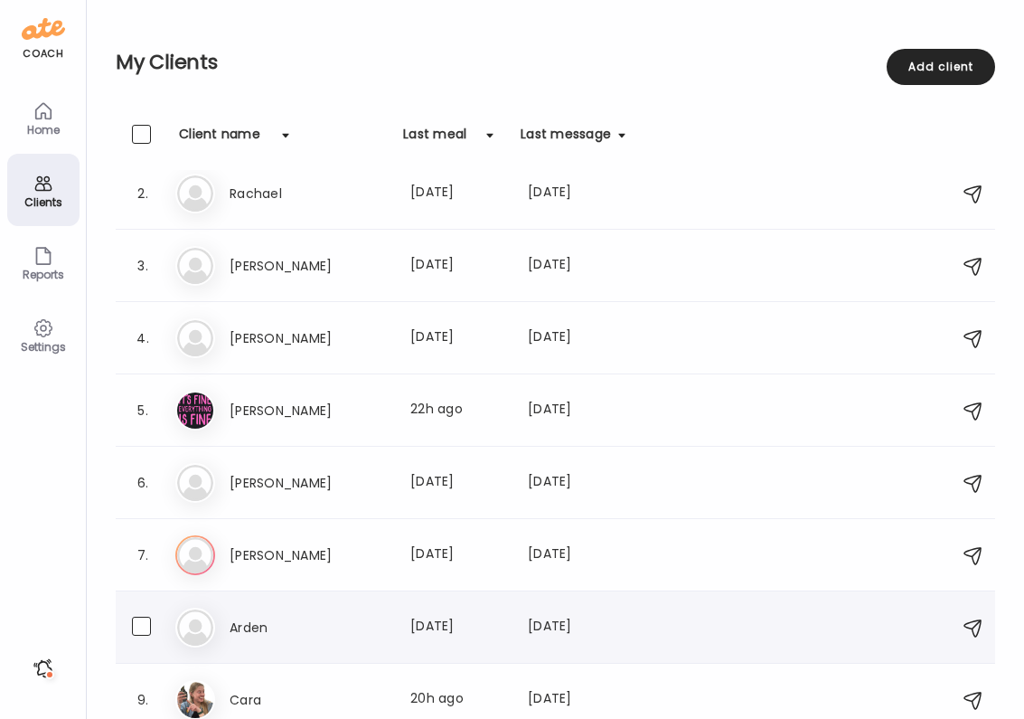
click at [305, 632] on h3 "Arden" at bounding box center [309, 627] width 159 height 22
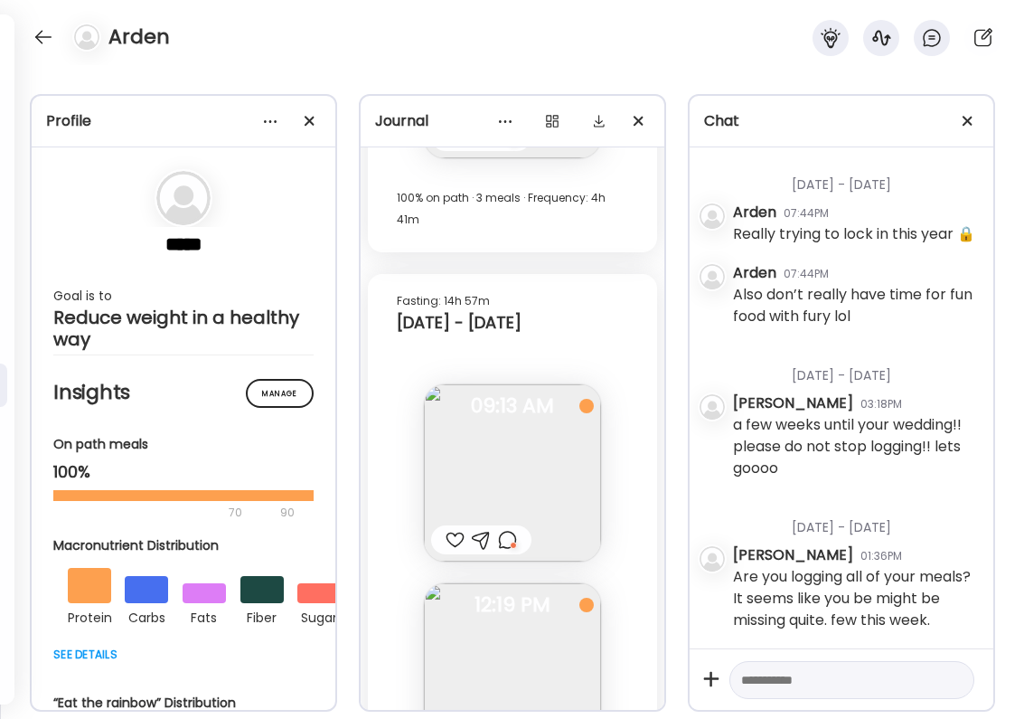
scroll to position [2391, 0]
click at [41, 39] on div at bounding box center [43, 37] width 29 height 29
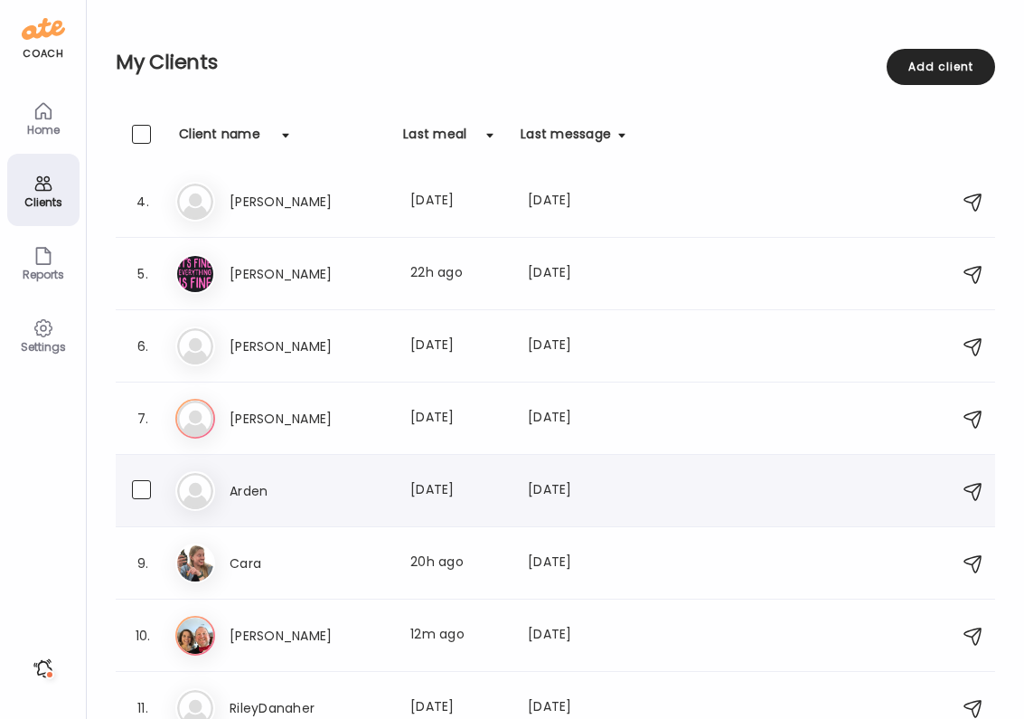
scroll to position [259, 0]
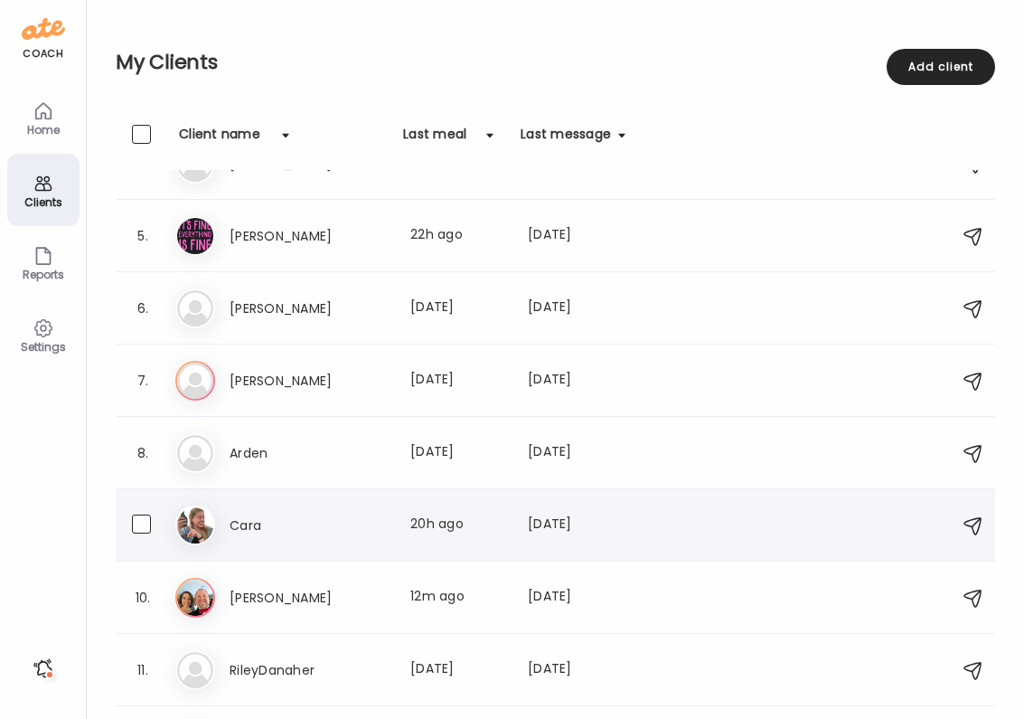
click at [262, 530] on h3 "Cara" at bounding box center [309, 525] width 159 height 22
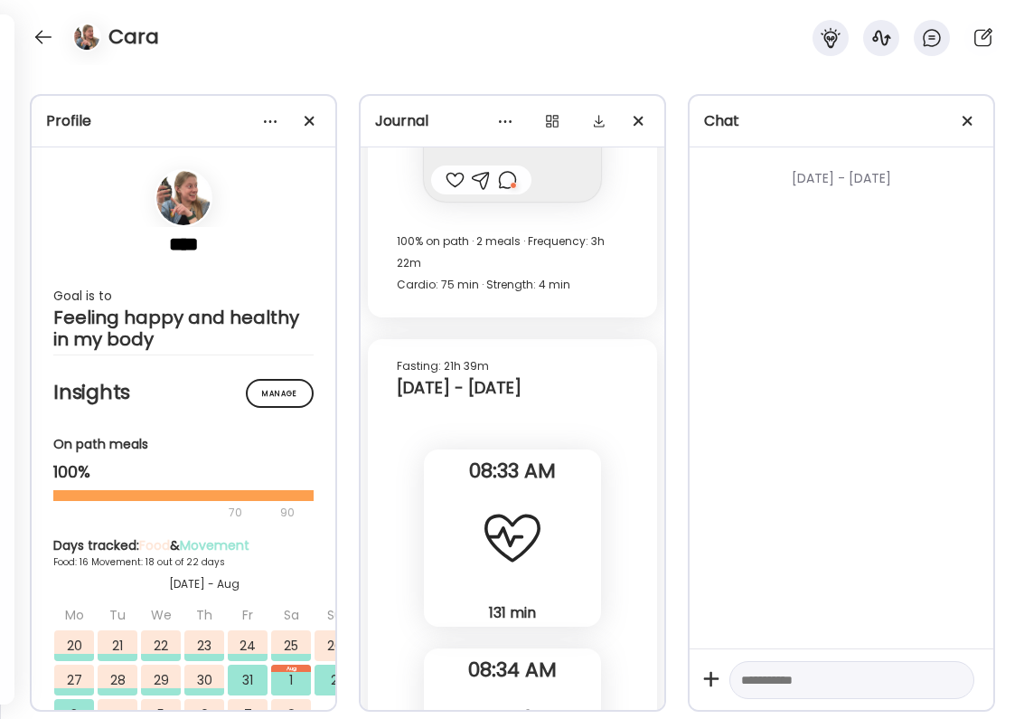
scroll to position [35268, 0]
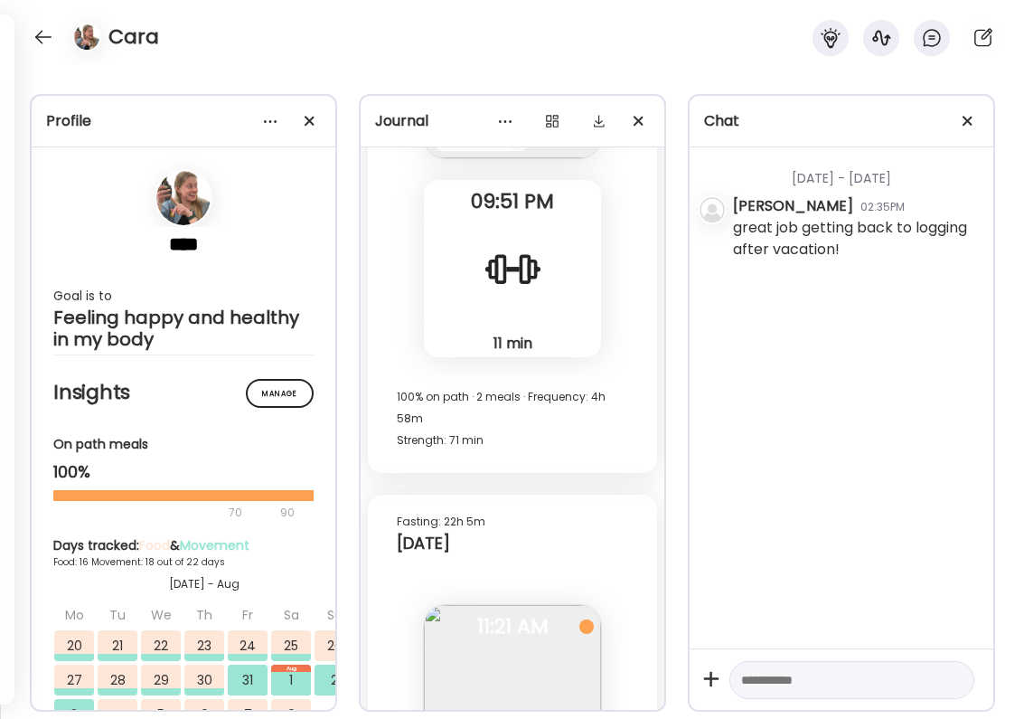
click at [47, 39] on div at bounding box center [43, 37] width 29 height 29
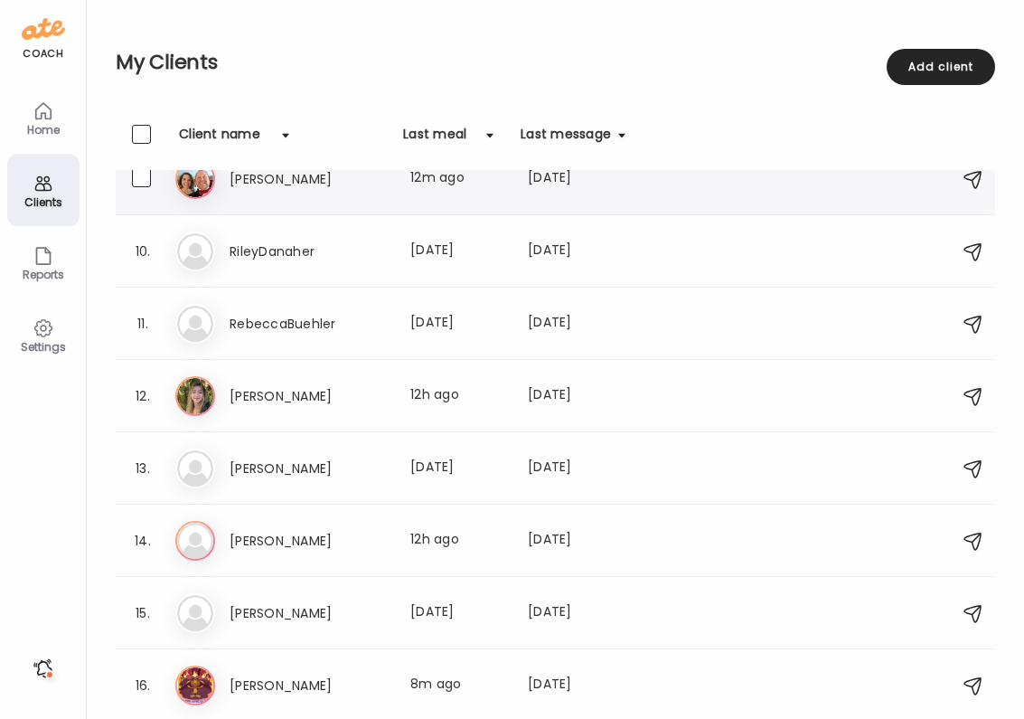
scroll to position [610, 0]
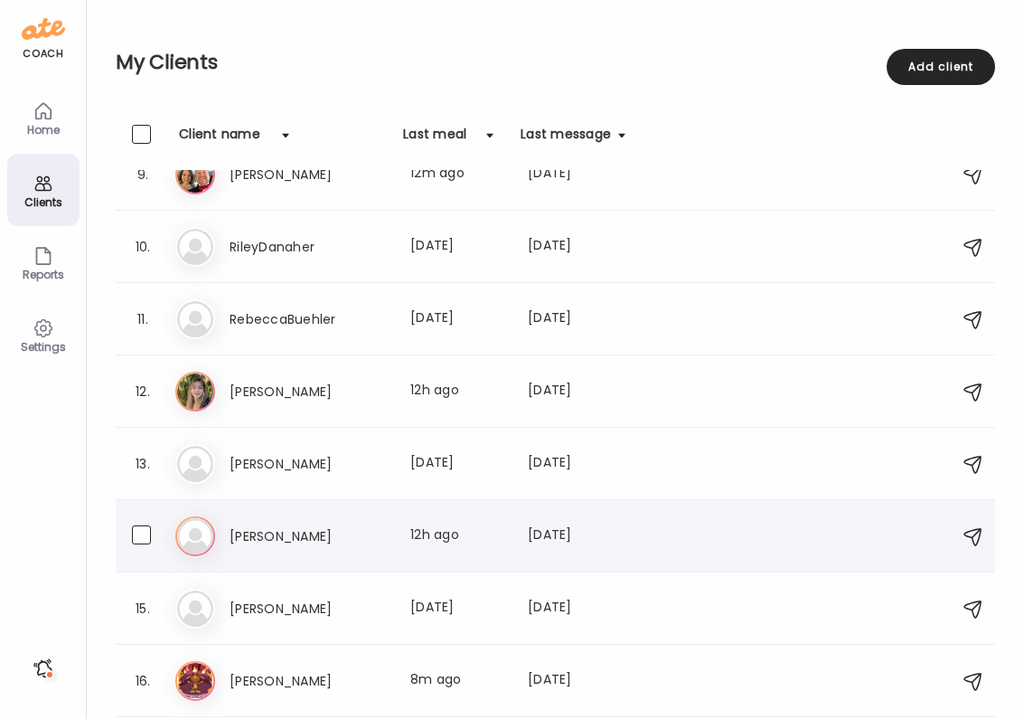
click at [339, 540] on h3 "[PERSON_NAME]" at bounding box center [309, 536] width 159 height 22
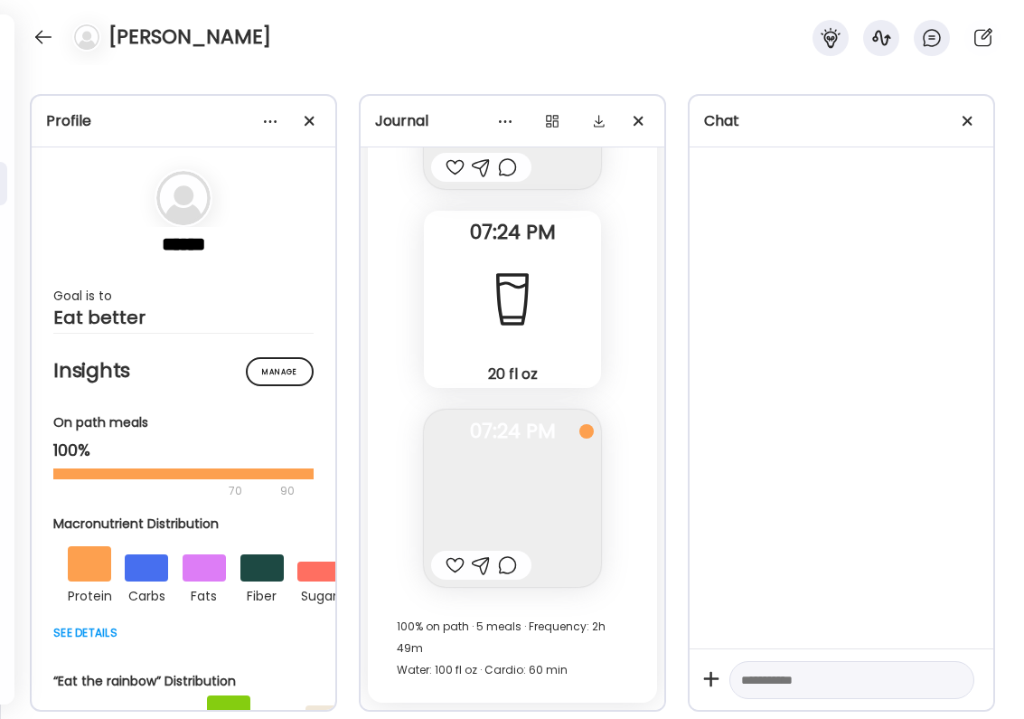
scroll to position [5341, 0]
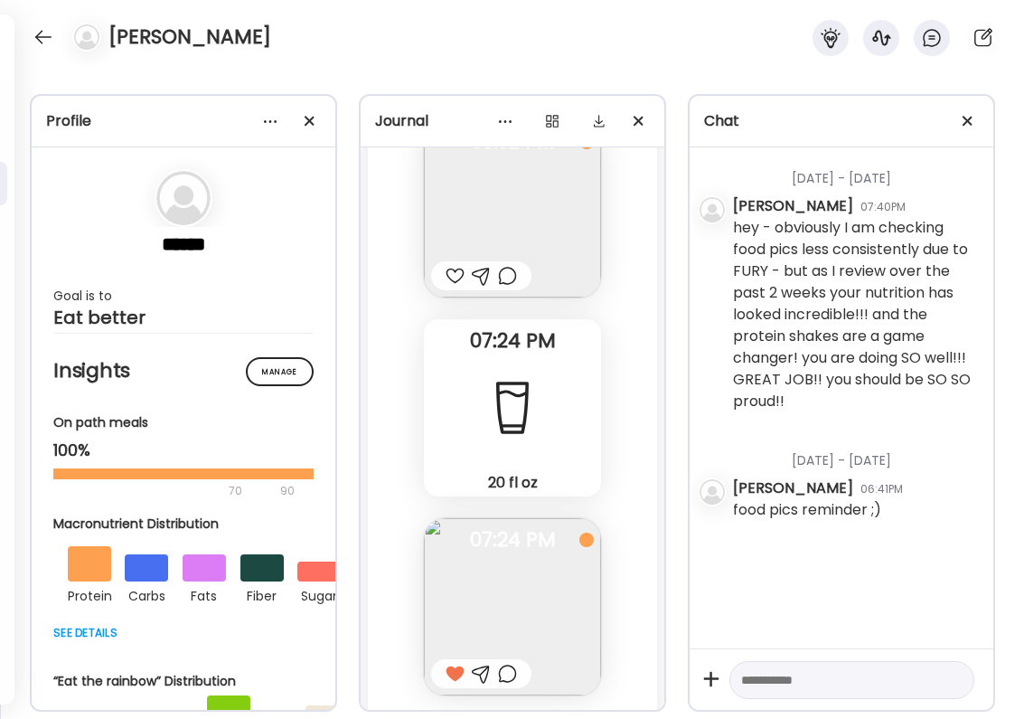
click at [510, 662] on div at bounding box center [507, 673] width 19 height 22
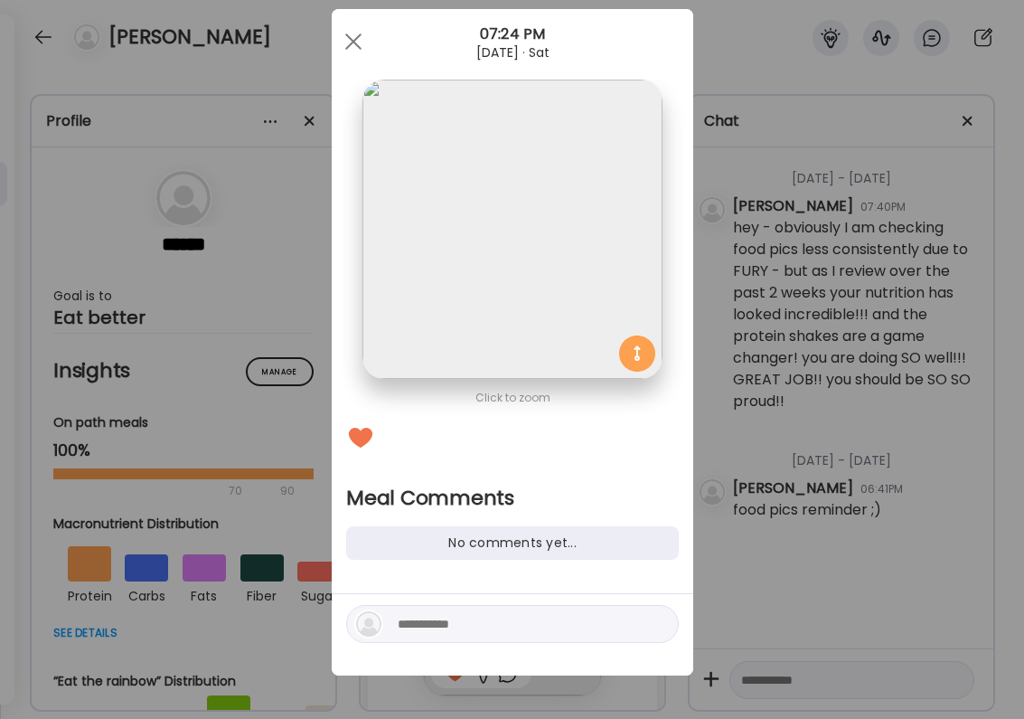
click at [446, 629] on textarea at bounding box center [520, 624] width 244 height 22
type textarea "*"
type textarea "**********"
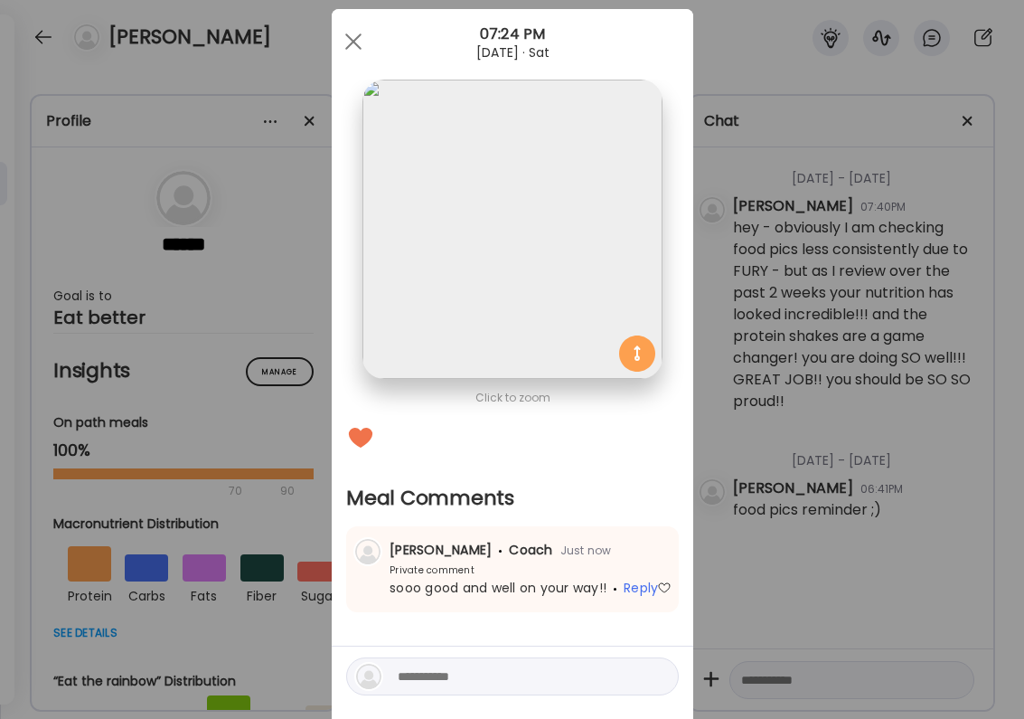
click at [755, 547] on div "Ate Coach Dashboard Wahoo! It’s official Take a moment to set up your Coach Pro…" at bounding box center [512, 359] width 1024 height 719
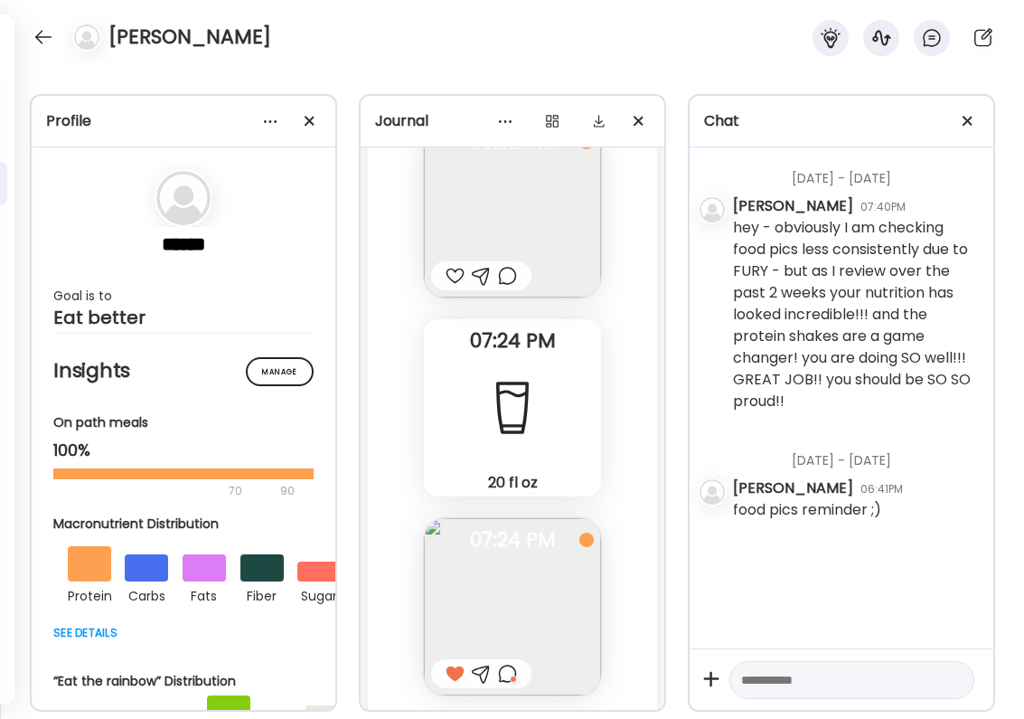
click at [33, 24] on div "[PERSON_NAME]" at bounding box center [512, 32] width 1024 height 65
click at [42, 37] on div at bounding box center [43, 37] width 29 height 29
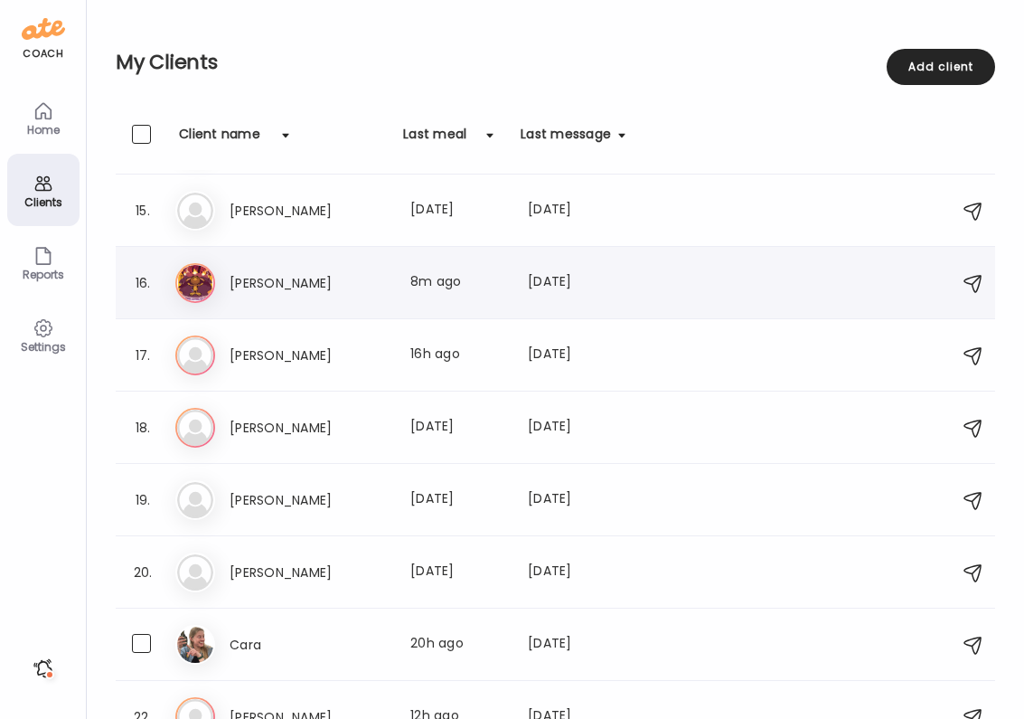
scroll to position [1017, 0]
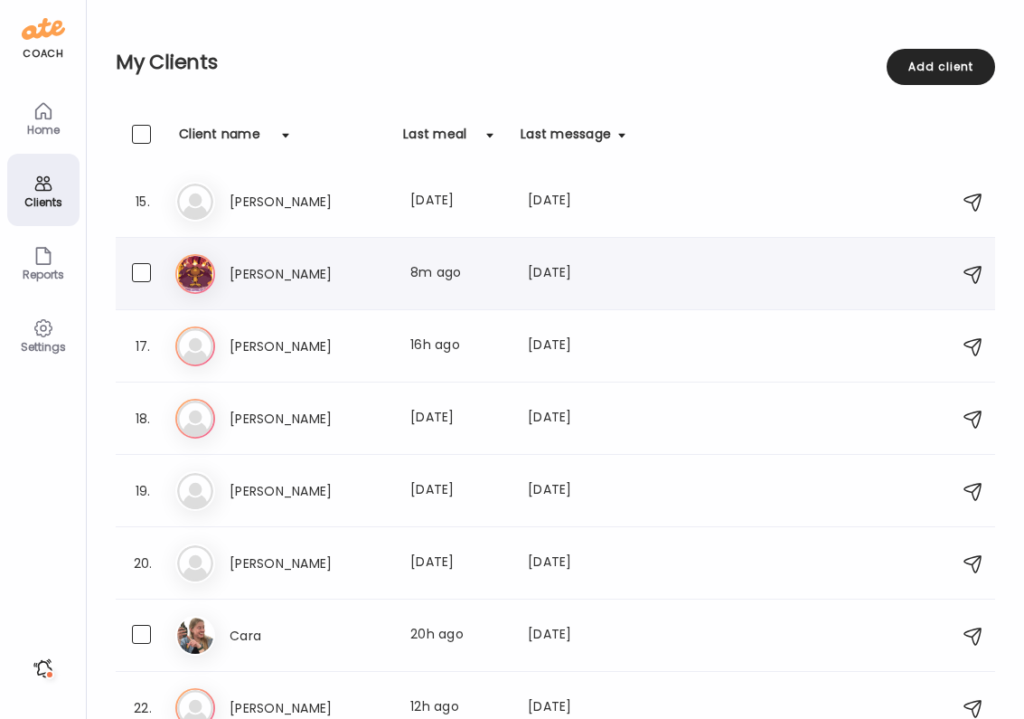
click at [357, 266] on h3 "[PERSON_NAME]" at bounding box center [309, 274] width 159 height 22
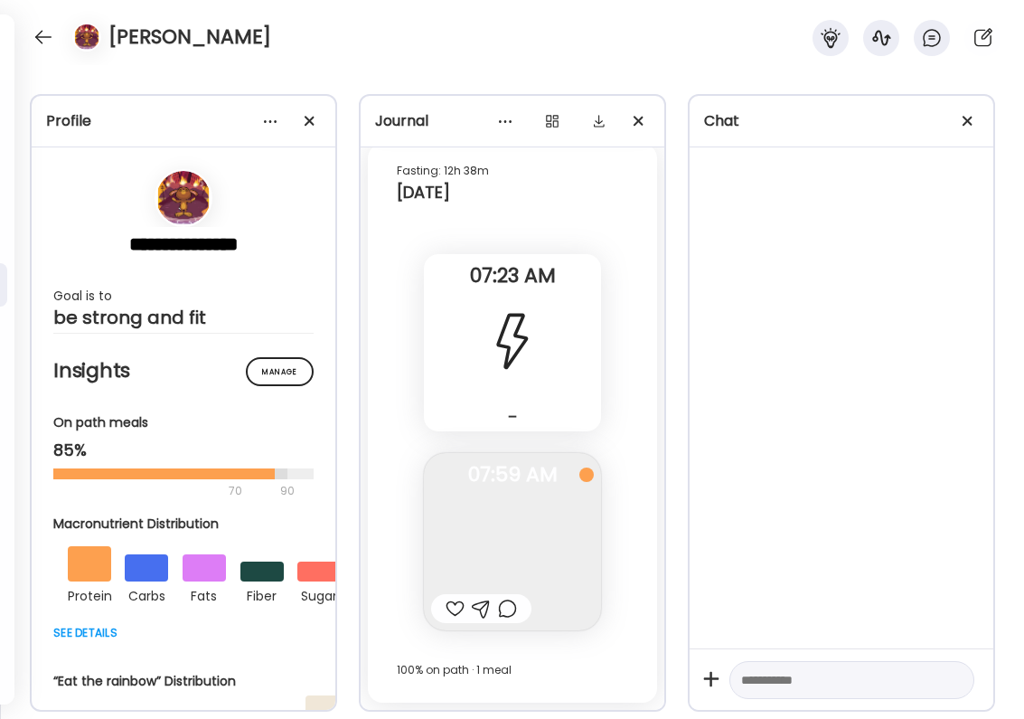
scroll to position [5663, 0]
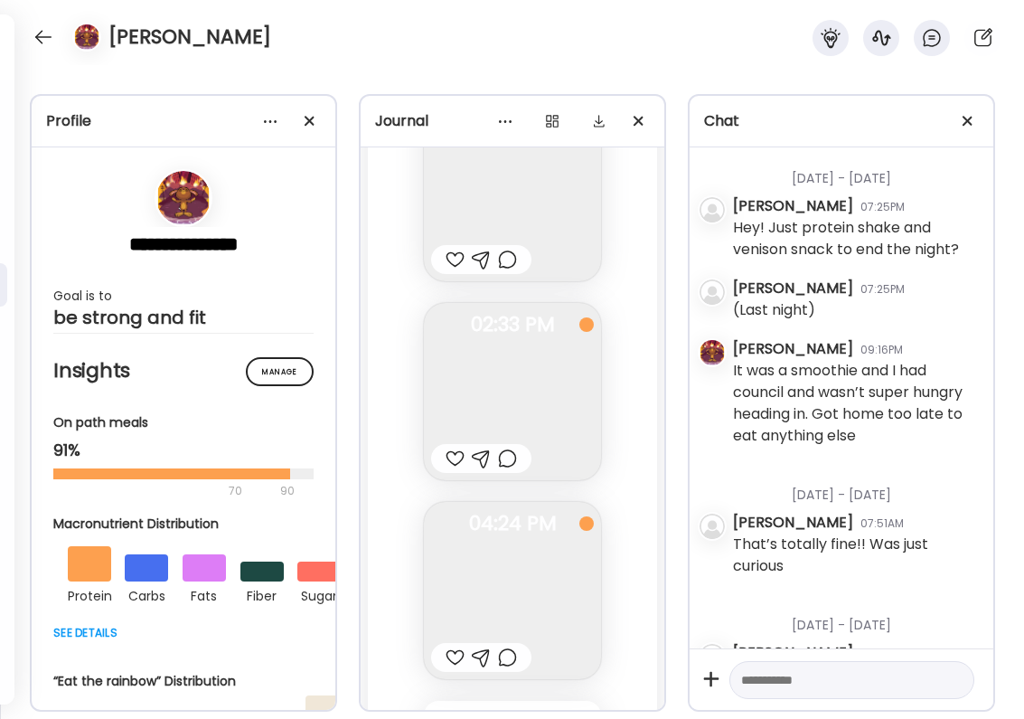
drag, startPoint x: 449, startPoint y: 607, endPoint x: 500, endPoint y: 615, distance: 51.3
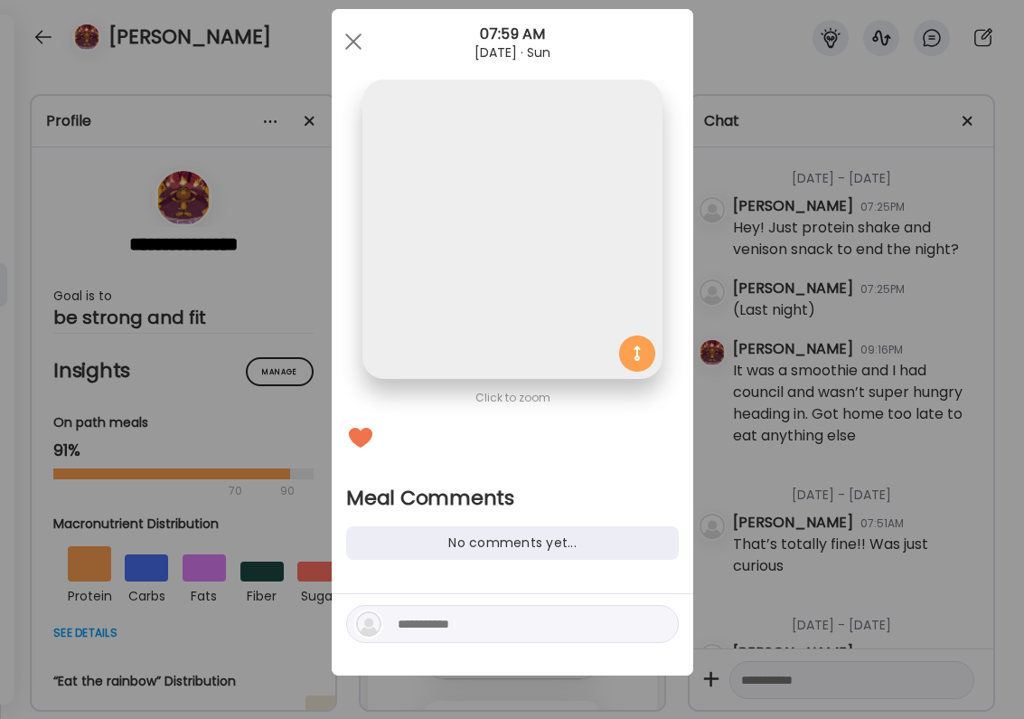
click at [506, 608] on div "Click to zoom Meal Comments No comments yet..." at bounding box center [513, 342] width 362 height 666
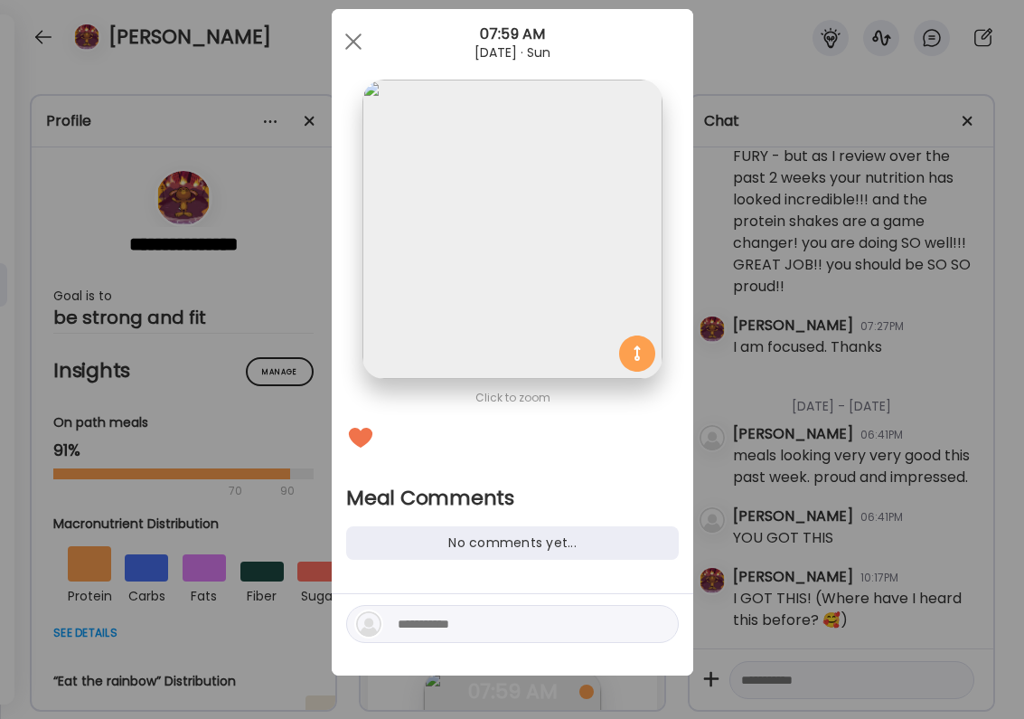
click at [416, 624] on textarea at bounding box center [520, 624] width 244 height 22
type textarea "**********"
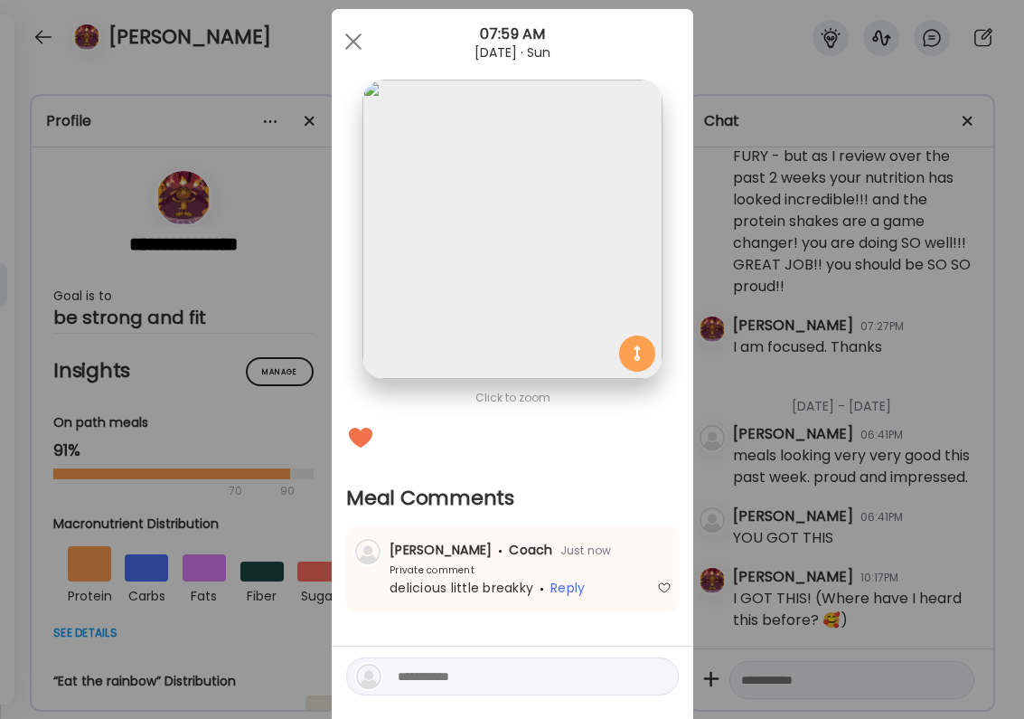
click at [831, 417] on div "Ate Coach Dashboard Wahoo! It’s official Take a moment to set up your Coach Pro…" at bounding box center [512, 359] width 1024 height 719
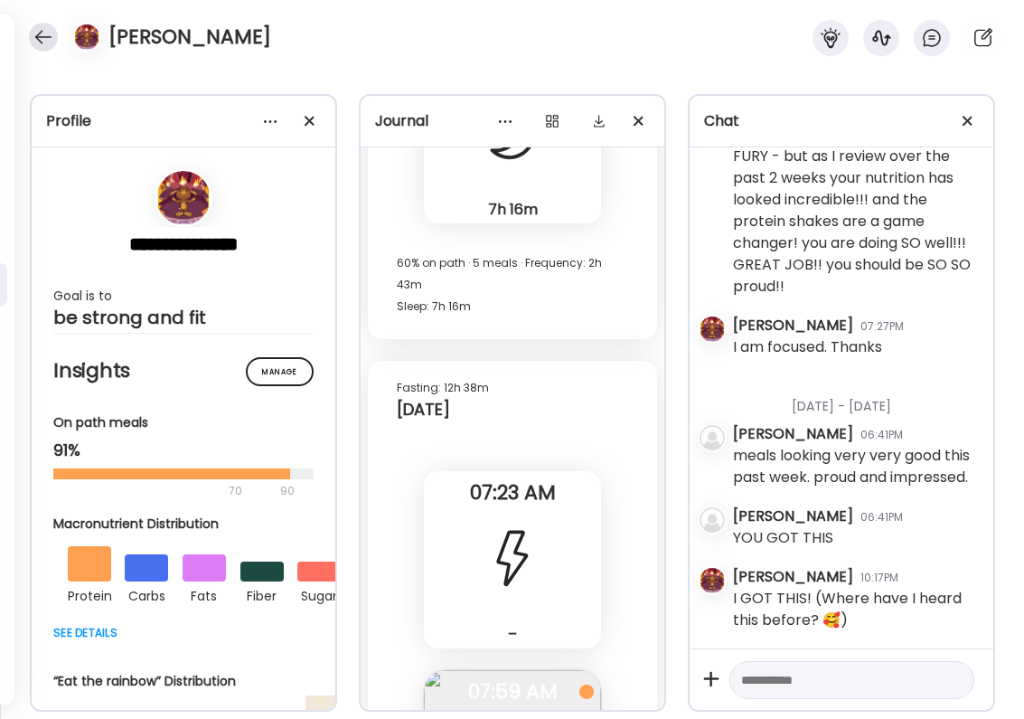
click at [51, 33] on div at bounding box center [43, 37] width 29 height 29
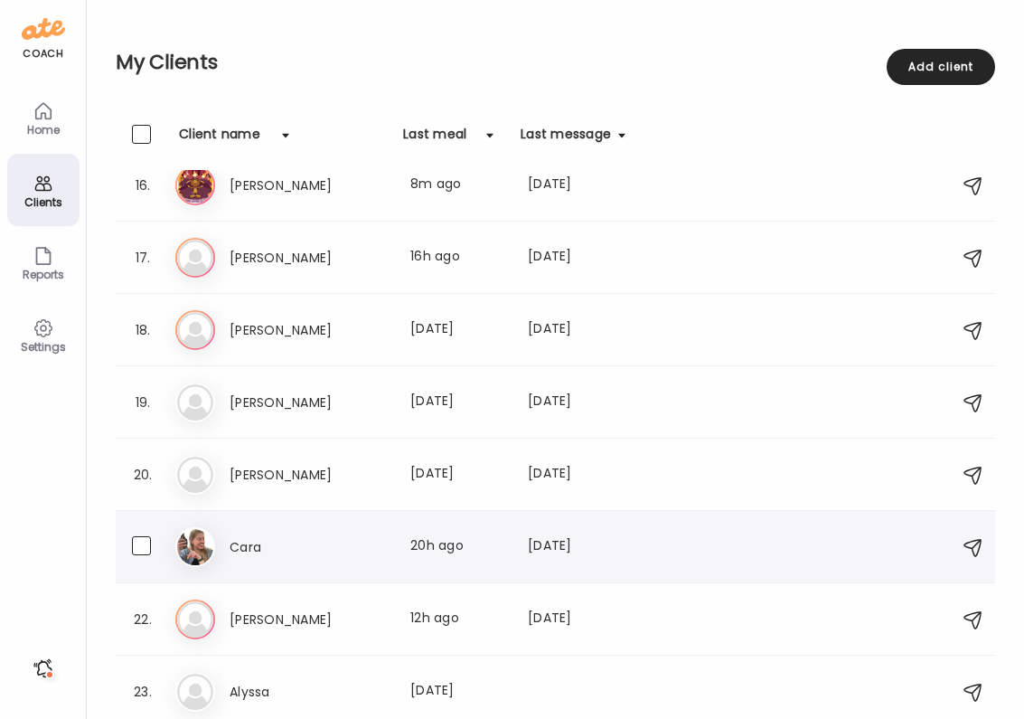
scroll to position [1106, 0]
click at [380, 497] on div "20. An [PERSON_NAME] Last meal: [DATE] Last message: [DATE] You: keep it up!! y…" at bounding box center [555, 473] width 879 height 72
click at [412, 476] on div "Last meal: [DATE]" at bounding box center [458, 474] width 96 height 22
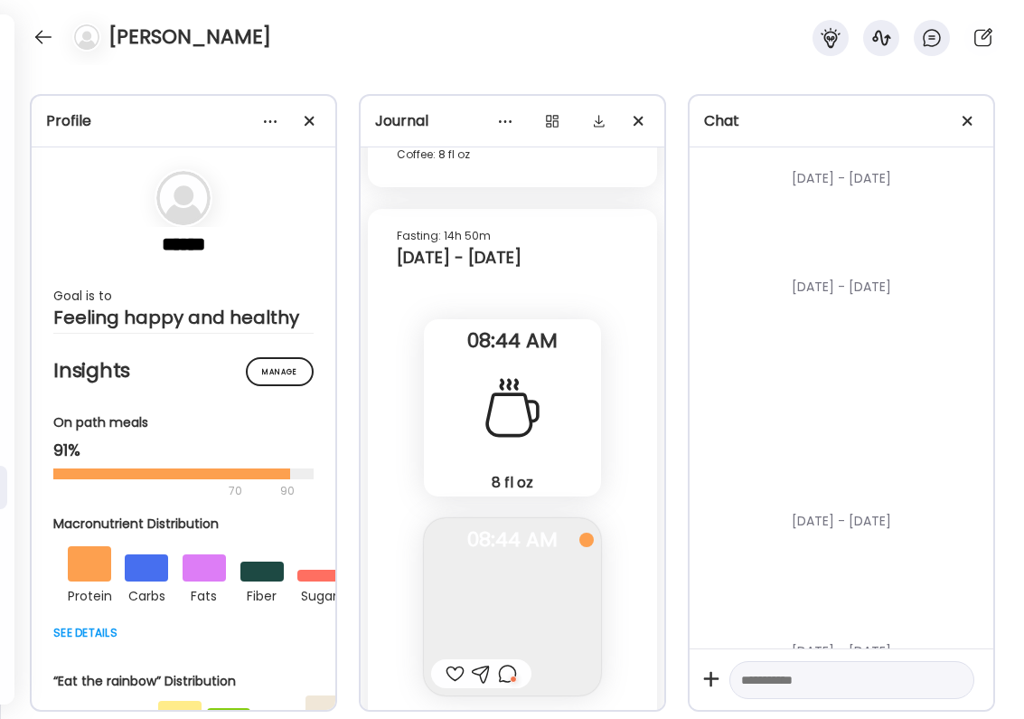
scroll to position [23058, 0]
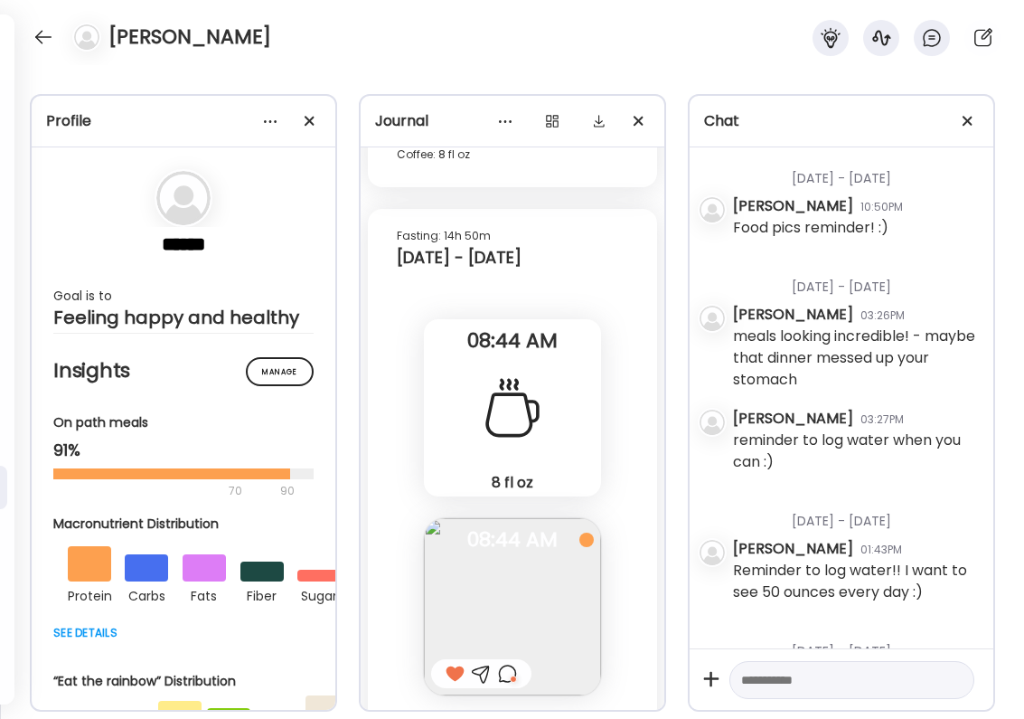
click at [452, 662] on div at bounding box center [455, 673] width 19 height 22
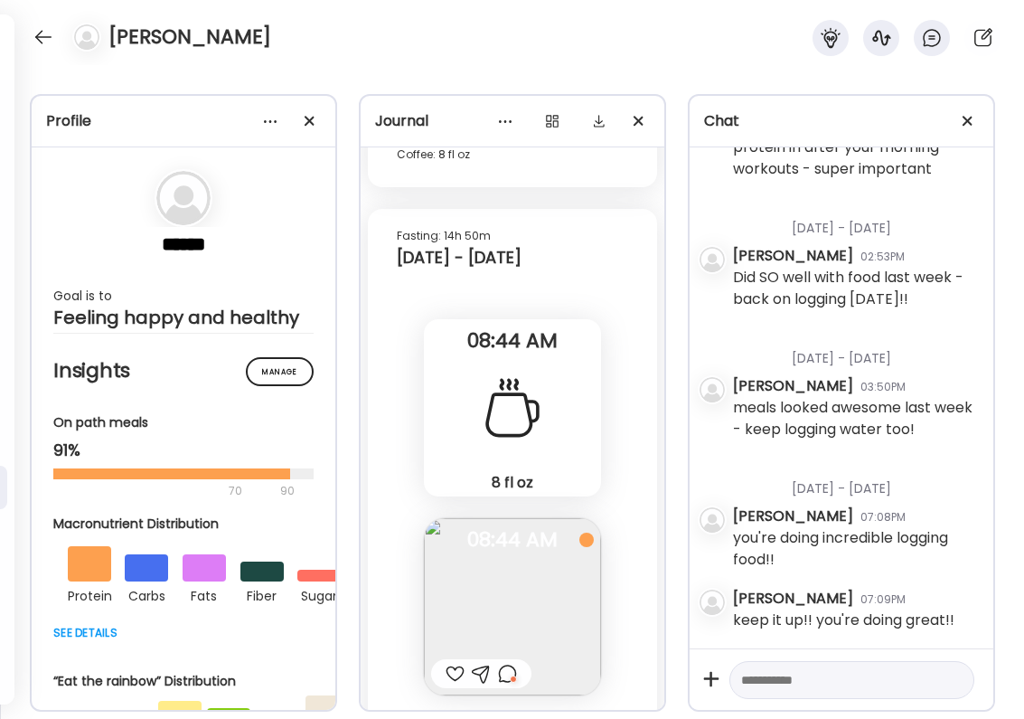
click at [503, 662] on div at bounding box center [507, 673] width 19 height 22
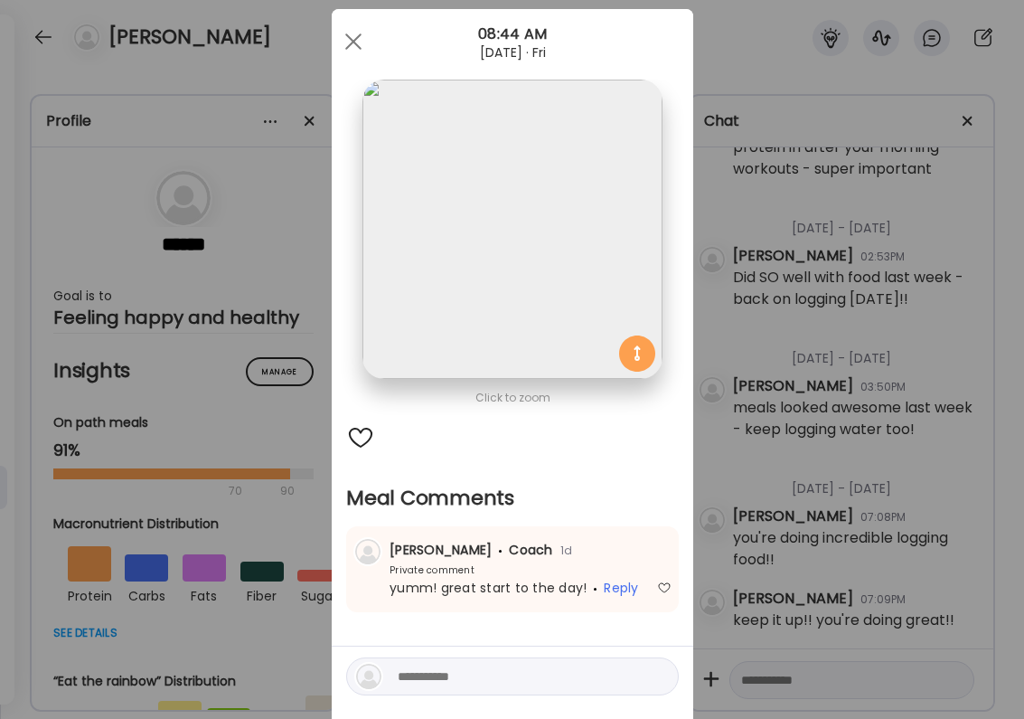
click at [847, 213] on div "Ate Coach Dashboard Wahoo! It’s official Take a moment to set up your Coach Pro…" at bounding box center [512, 359] width 1024 height 719
